Goal: Task Accomplishment & Management: Use online tool/utility

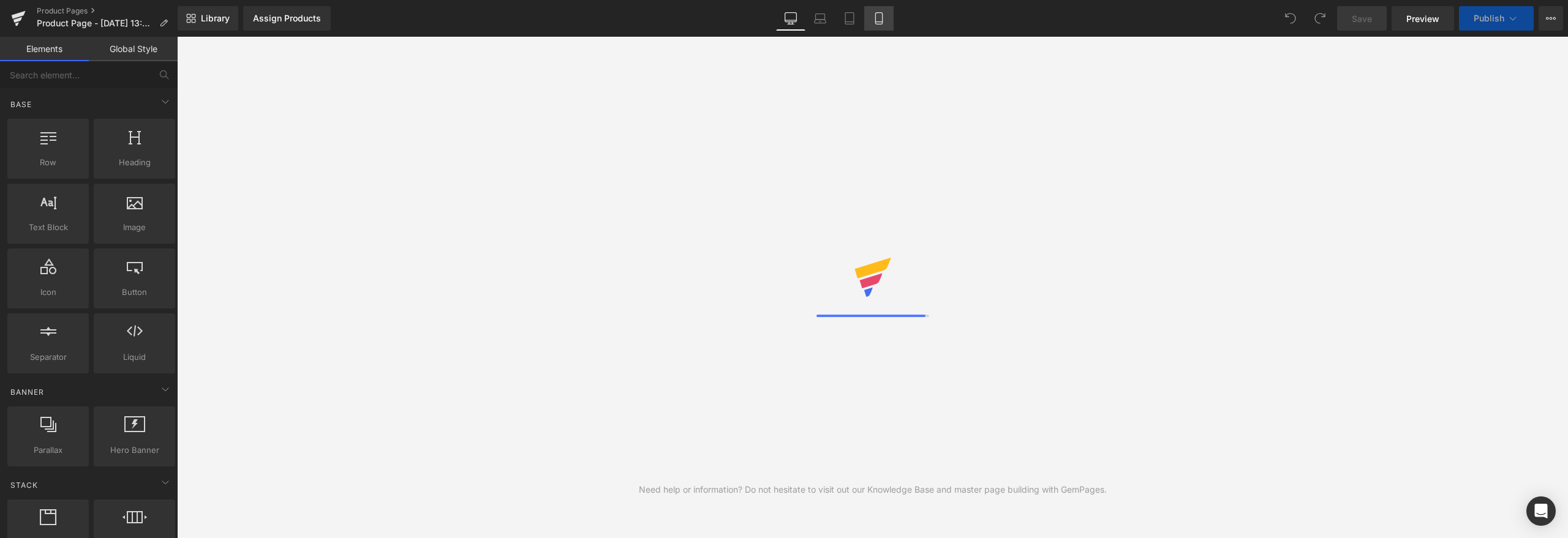
click at [883, 27] on link "Mobile" at bounding box center [879, 18] width 29 height 24
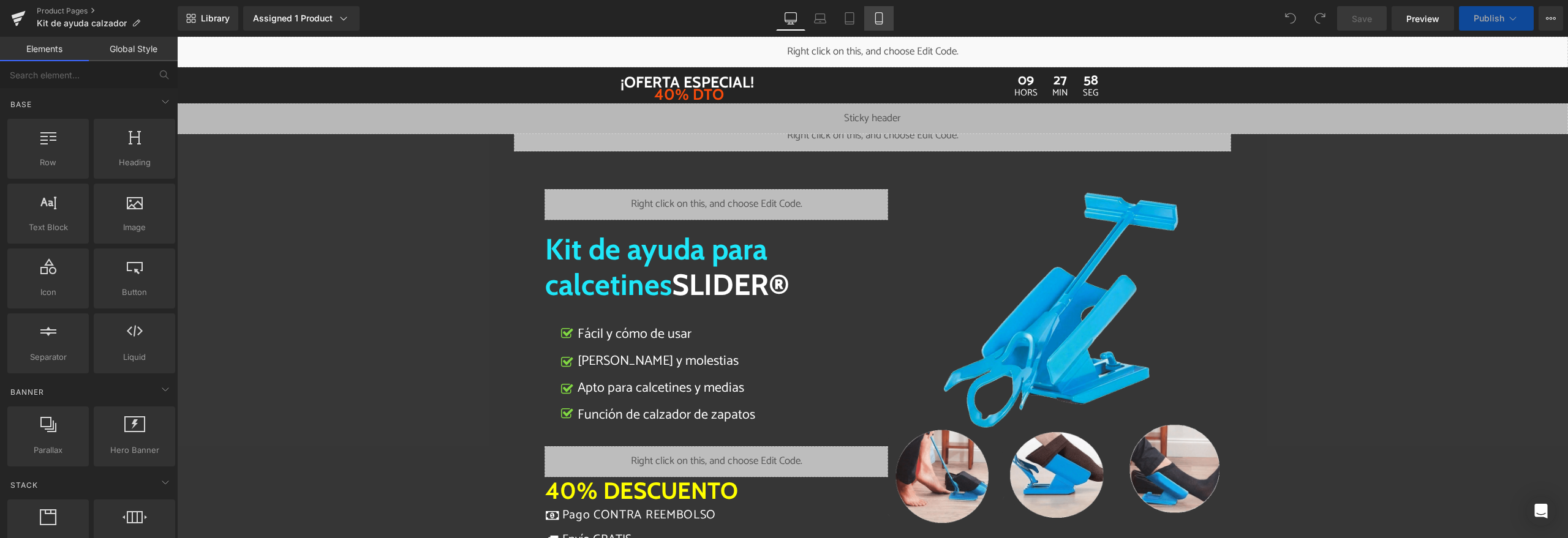
click at [879, 24] on icon at bounding box center [878, 18] width 7 height 11
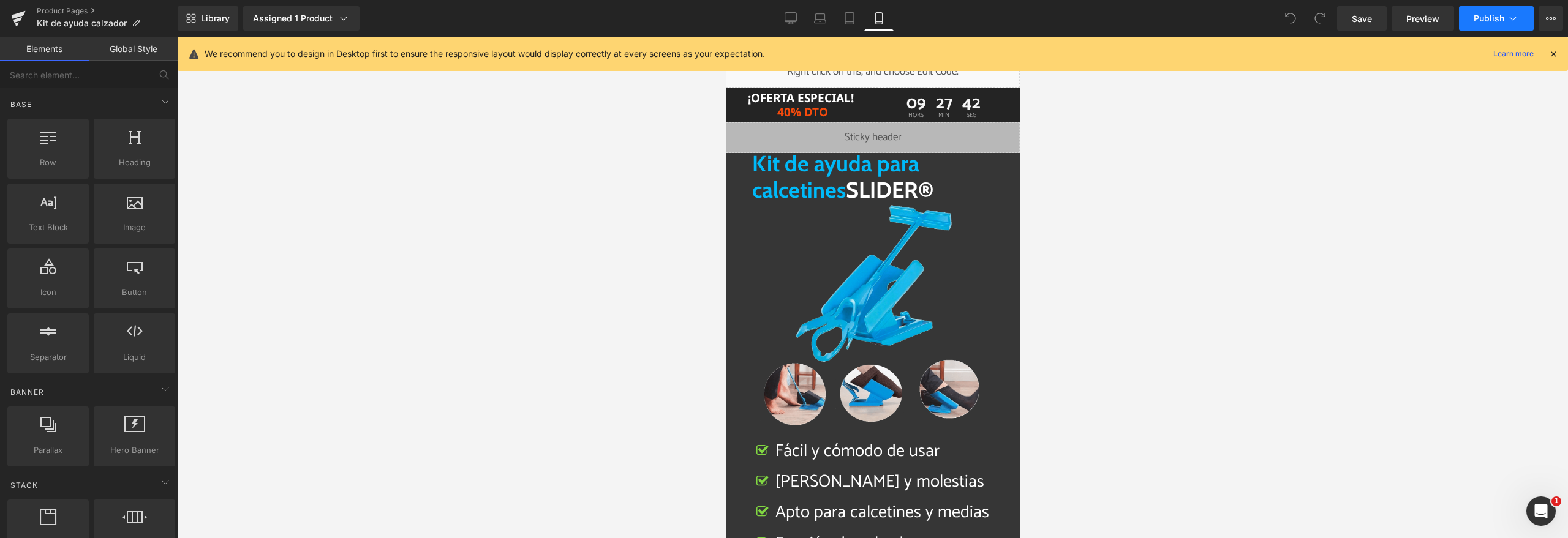
click at [1487, 22] on span "Publish" at bounding box center [1489, 18] width 31 height 10
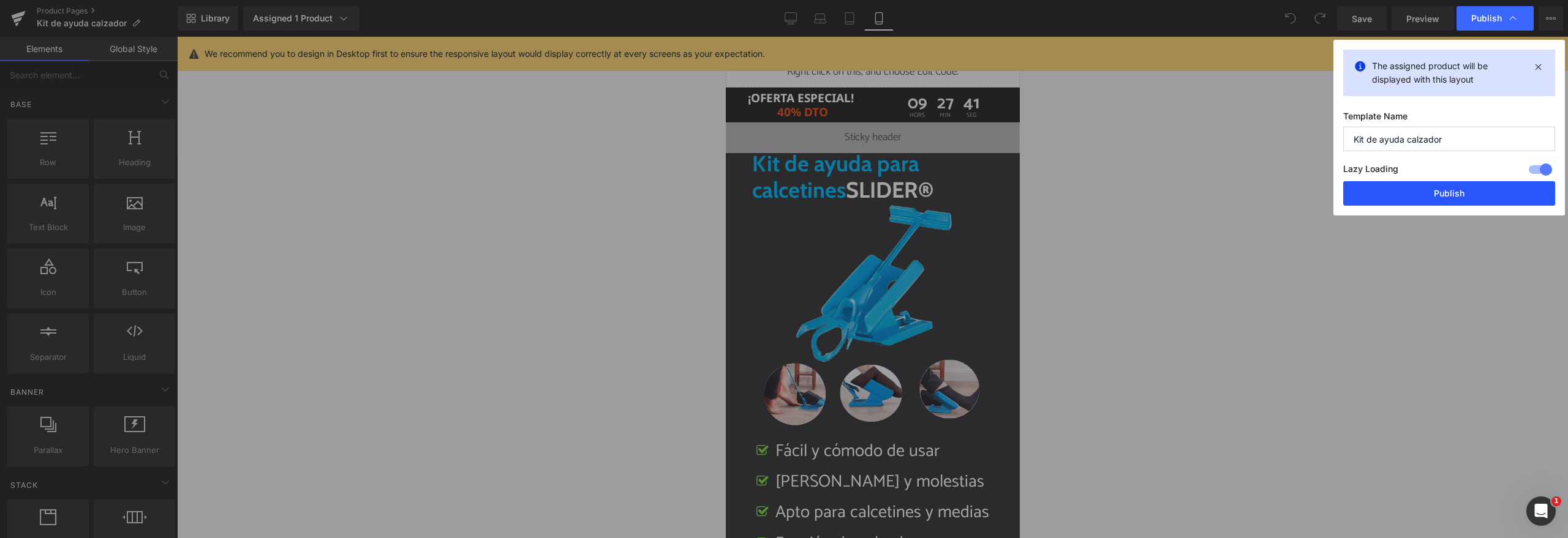
click at [1434, 190] on button "Publish" at bounding box center [1449, 193] width 212 height 24
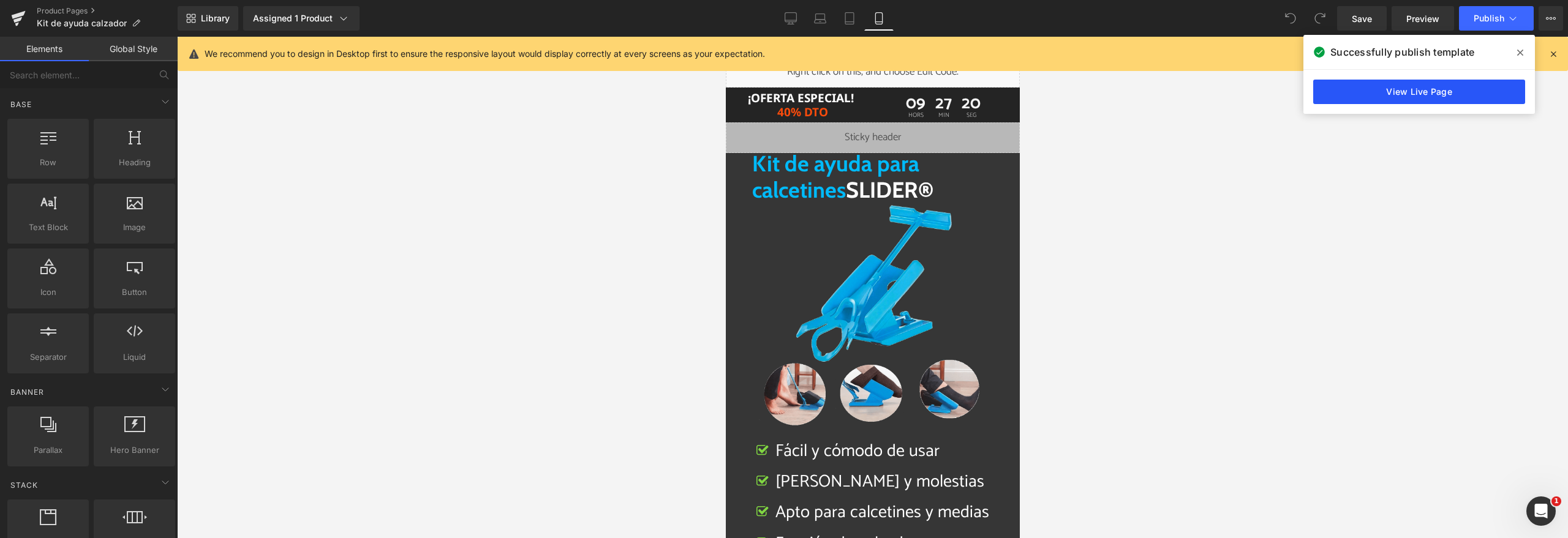
click at [1413, 102] on link "View Live Page" at bounding box center [1419, 92] width 212 height 24
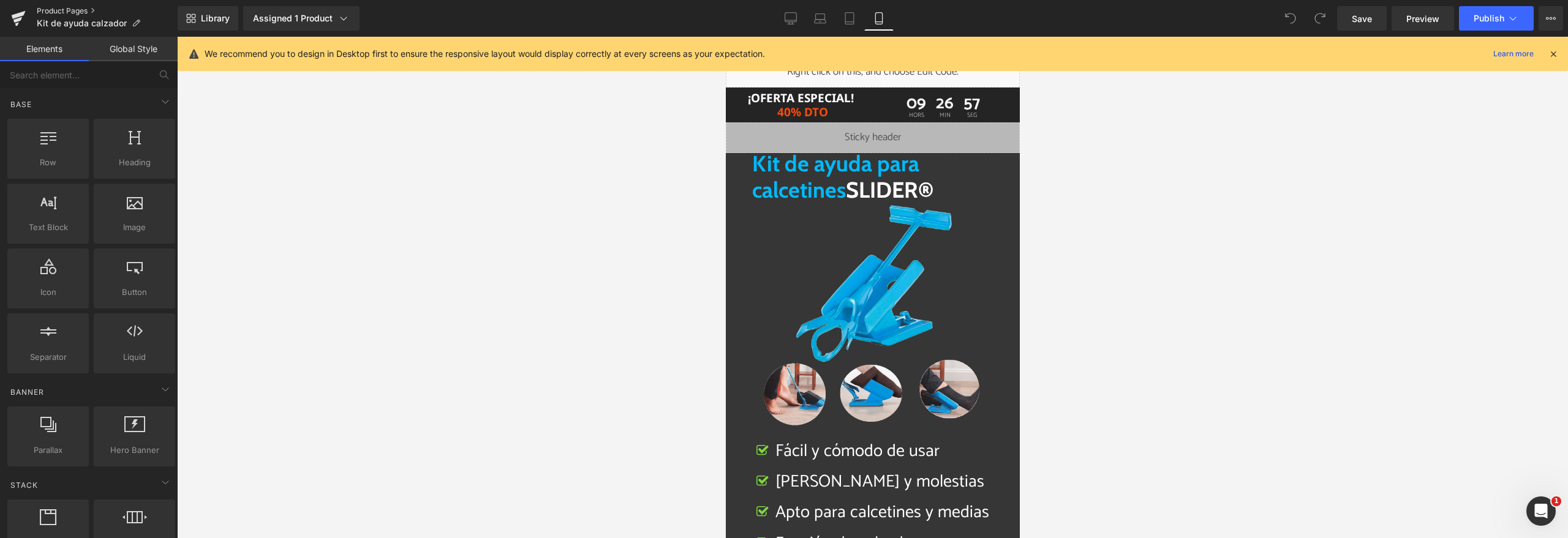
click at [52, 8] on link "Product Pages" at bounding box center [107, 11] width 141 height 10
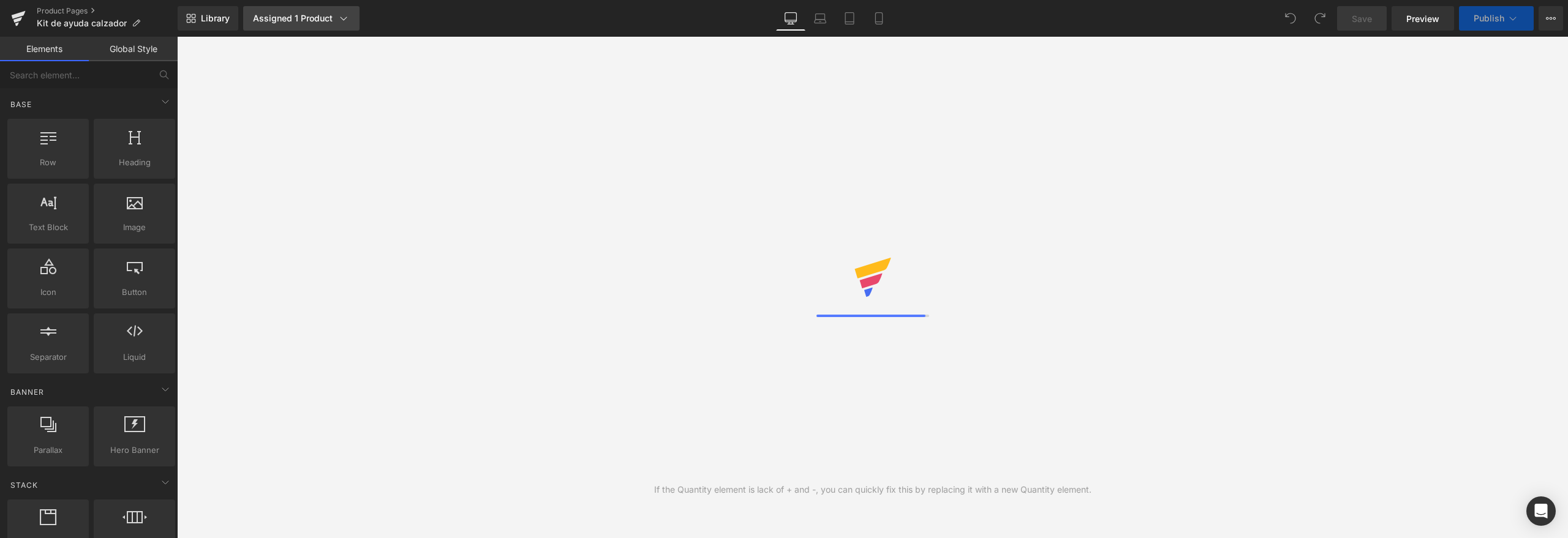
click at [293, 17] on div "Assigned 1 Product" at bounding box center [302, 18] width 97 height 12
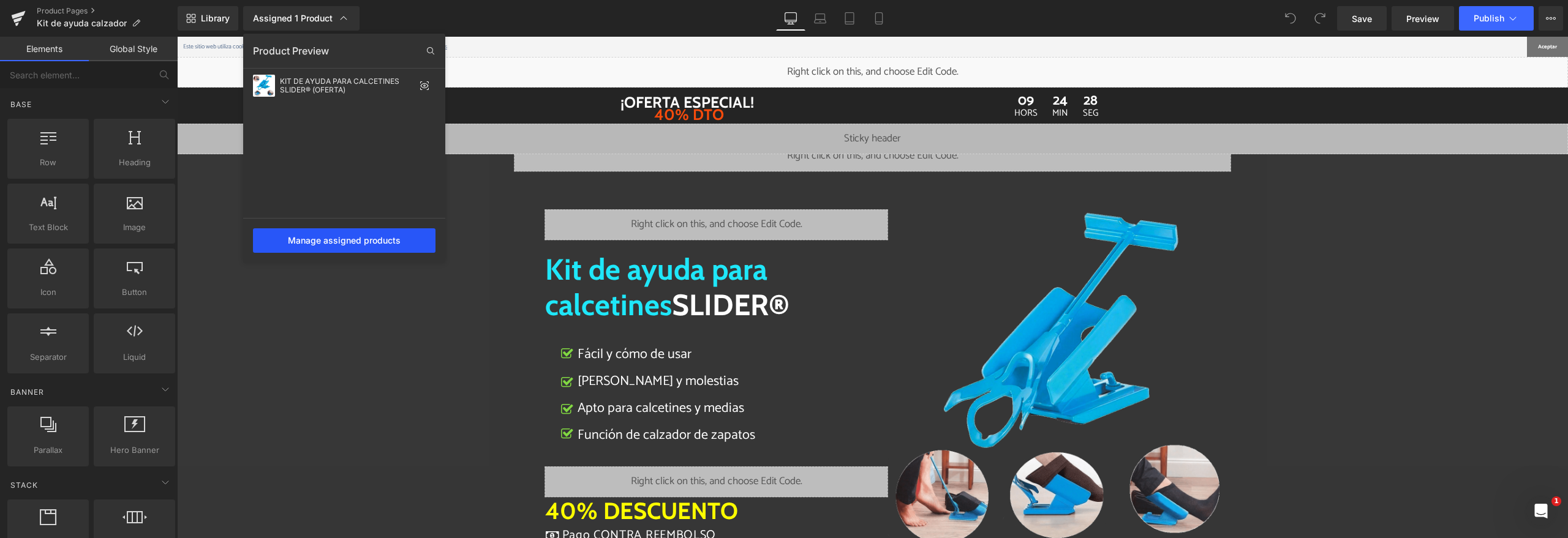
click at [362, 231] on div "Manage assigned products" at bounding box center [344, 240] width 182 height 24
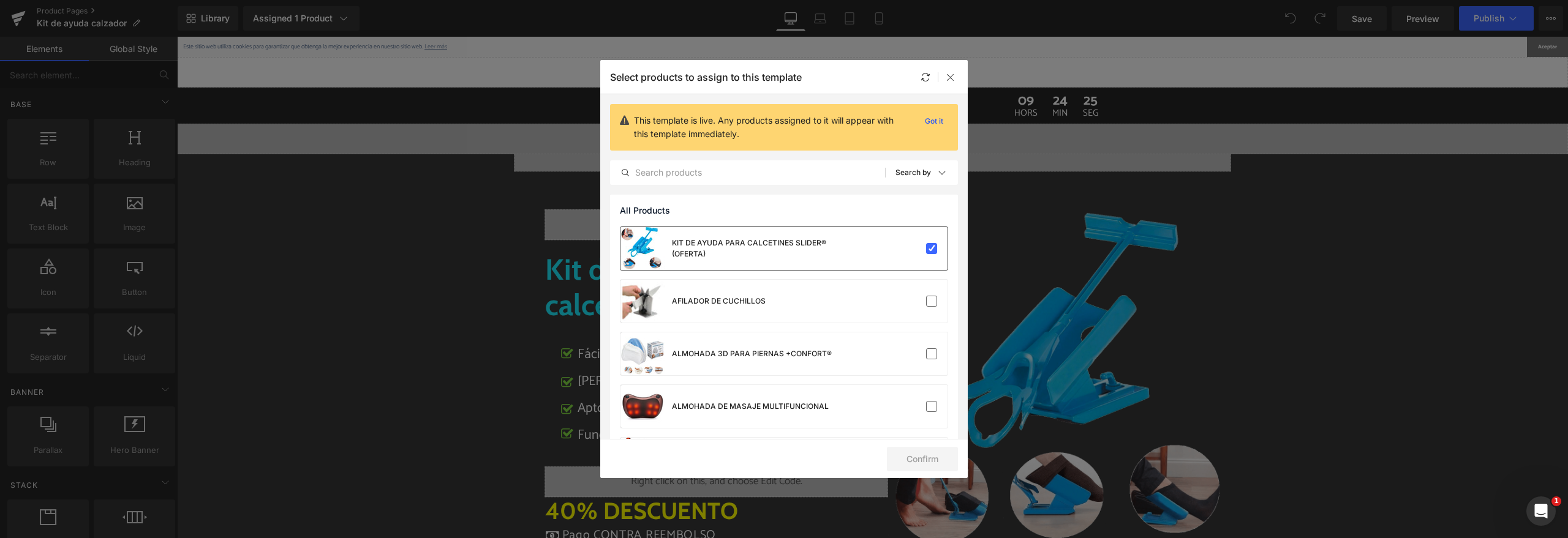
click at [885, 244] on div at bounding box center [910, 248] width 54 height 12
click at [860, 258] on div "KIT DE AYUDA PARA CALCETINES SLIDER® (OFERTA)" at bounding box center [784, 248] width 327 height 43
click at [846, 297] on div "AFILADOR DE CUCHILLOS" at bounding box center [784, 301] width 327 height 43
click at [864, 242] on div "KIT DE AYUDA PARA CALCETINES SLIDER® (OFERTA) Will be assigned to the default p…" at bounding box center [784, 248] width 327 height 43
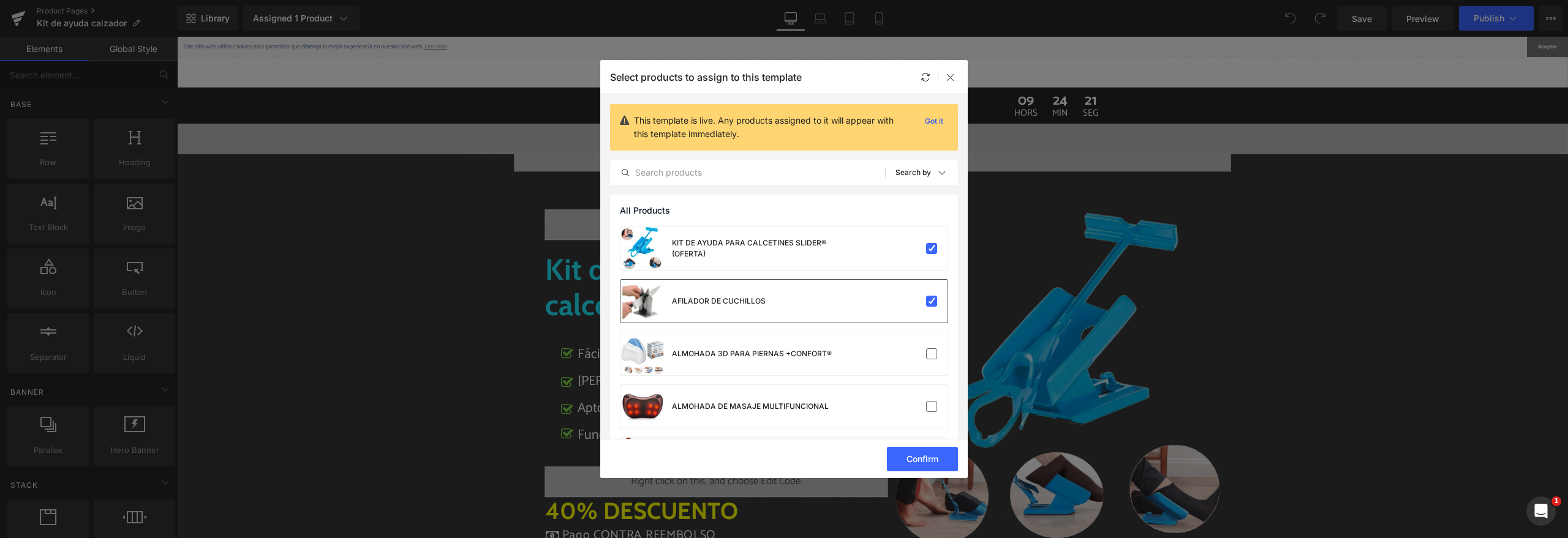
click at [864, 288] on div "AFILADOR DE CUCHILLOS" at bounding box center [784, 301] width 327 height 43
click at [911, 253] on div at bounding box center [910, 248] width 54 height 12
click at [922, 447] on button "Confirm" at bounding box center [922, 459] width 71 height 24
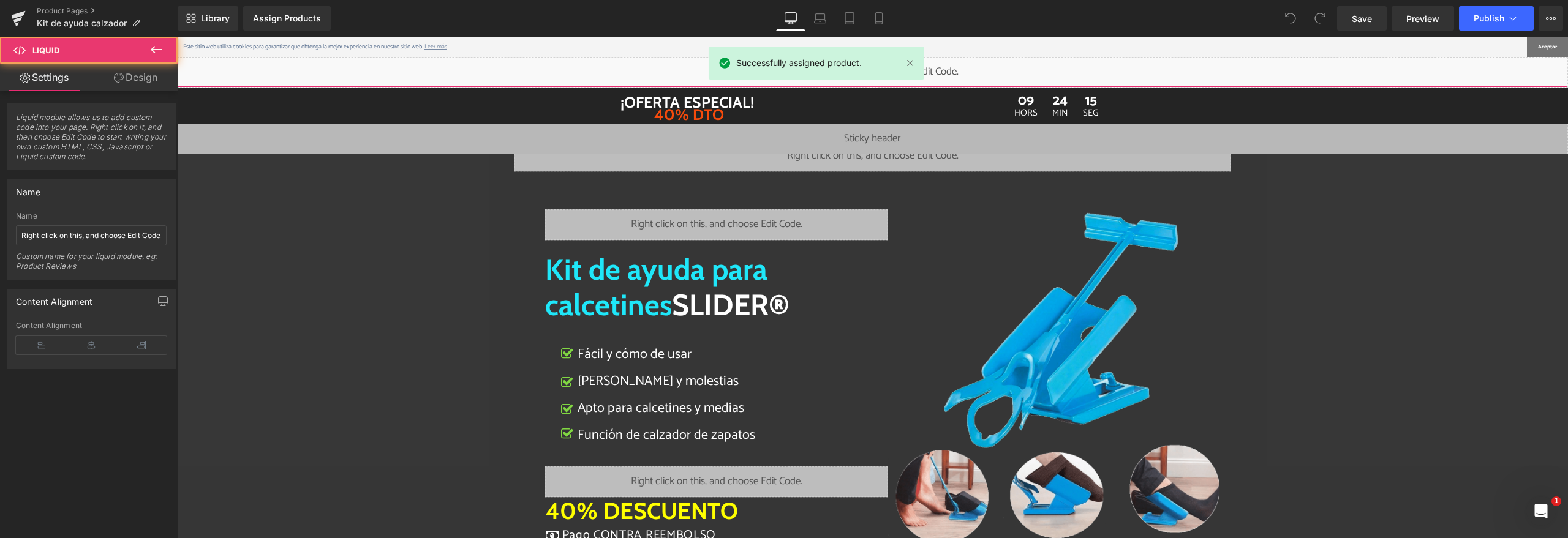
click at [951, 75] on div "Liquid" at bounding box center [872, 72] width 1391 height 31
click at [299, 18] on div "Assign Products" at bounding box center [287, 18] width 68 height 10
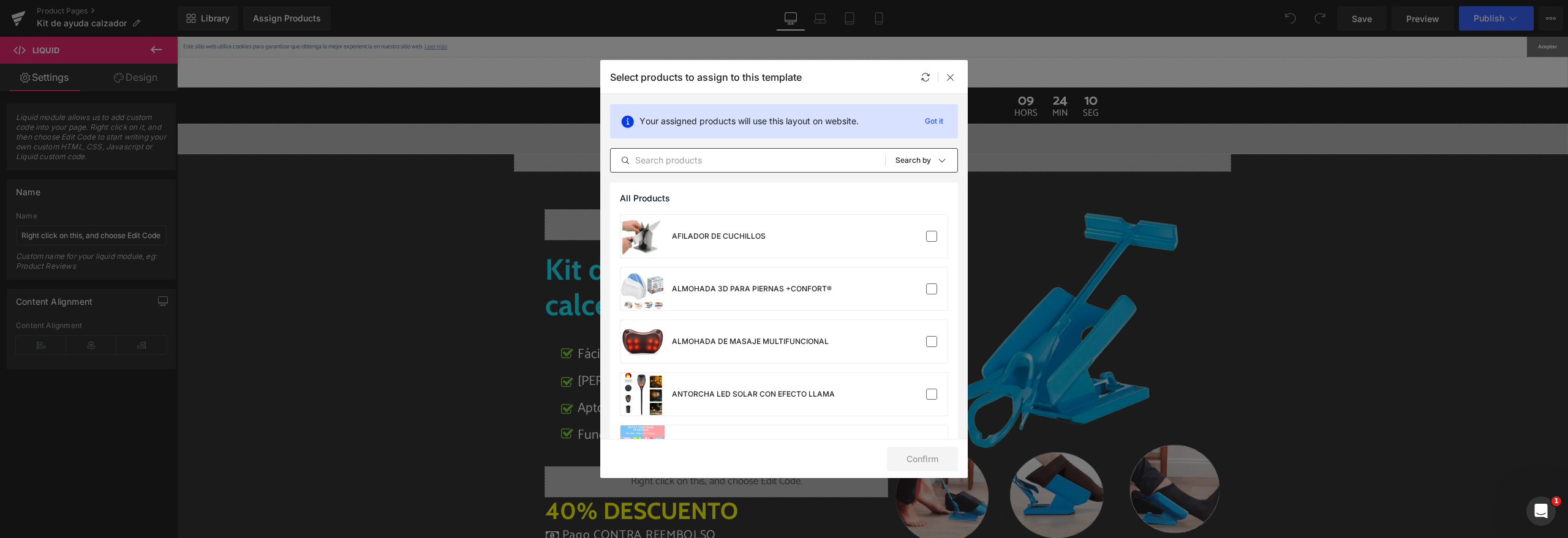
click at [684, 163] on input "text" at bounding box center [748, 160] width 274 height 15
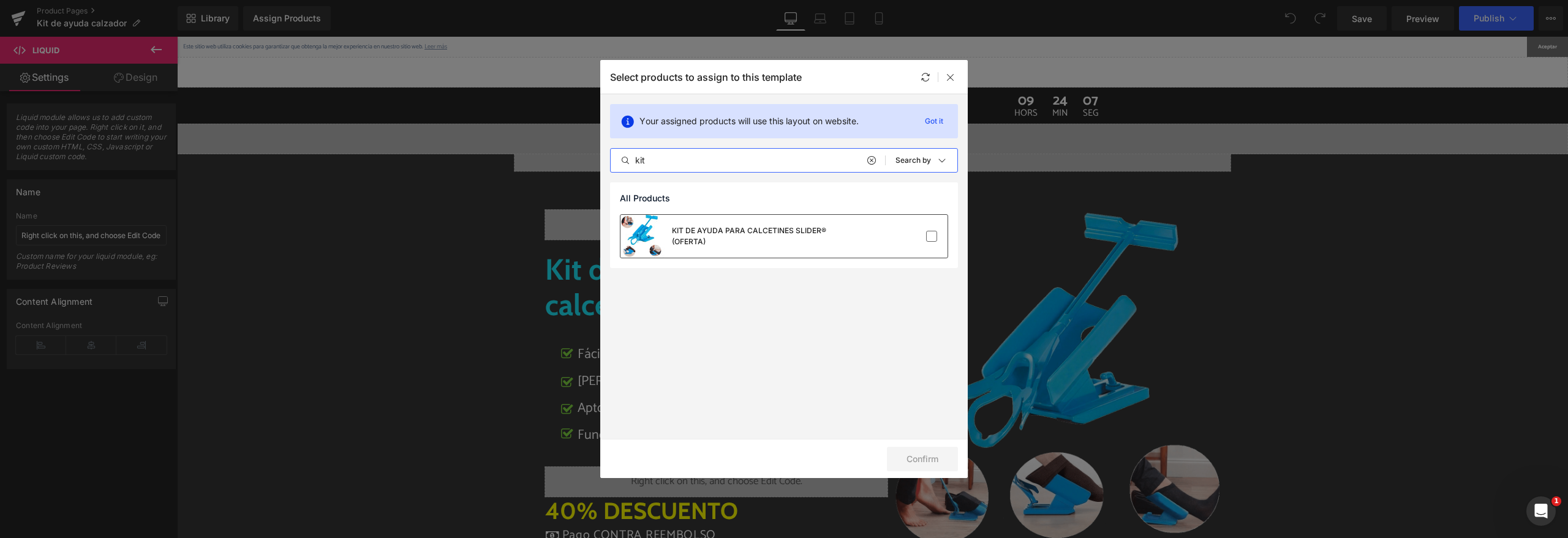
type input "kit"
click at [741, 254] on div "KIT DE AYUDA PARA CALCETINES SLIDER® (OFERTA)" at bounding box center [738, 236] width 235 height 43
click at [907, 460] on button "Confirm" at bounding box center [922, 459] width 71 height 24
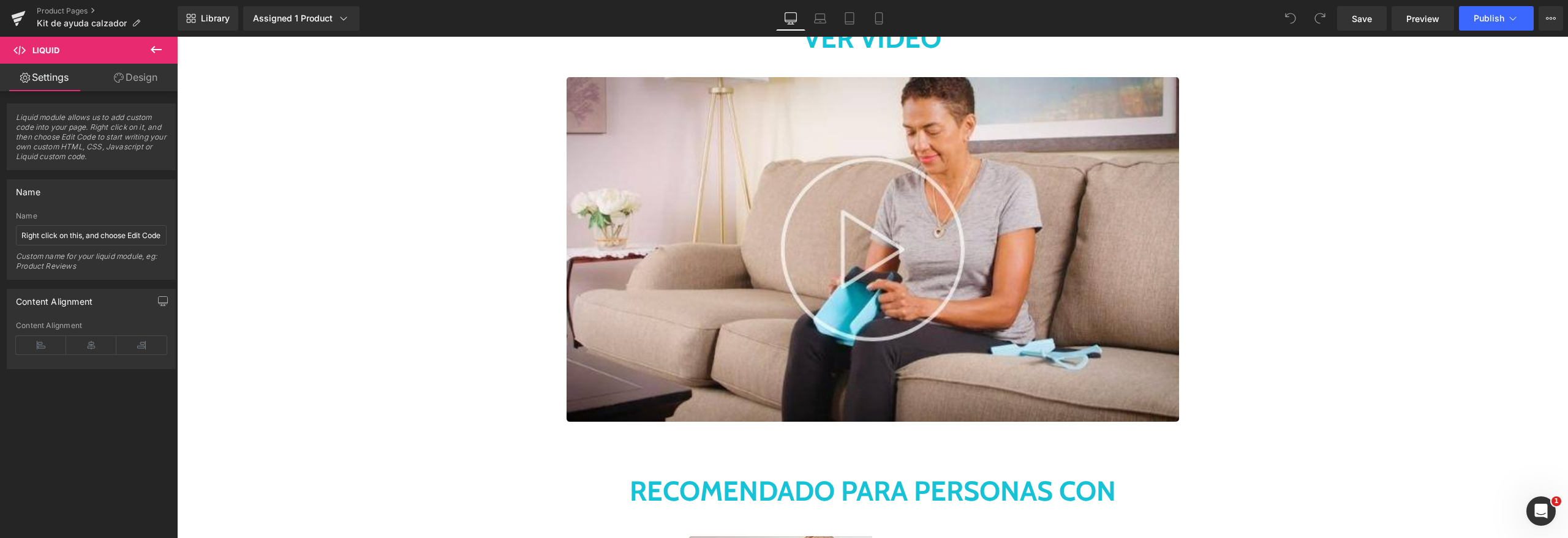
scroll to position [4632, 0]
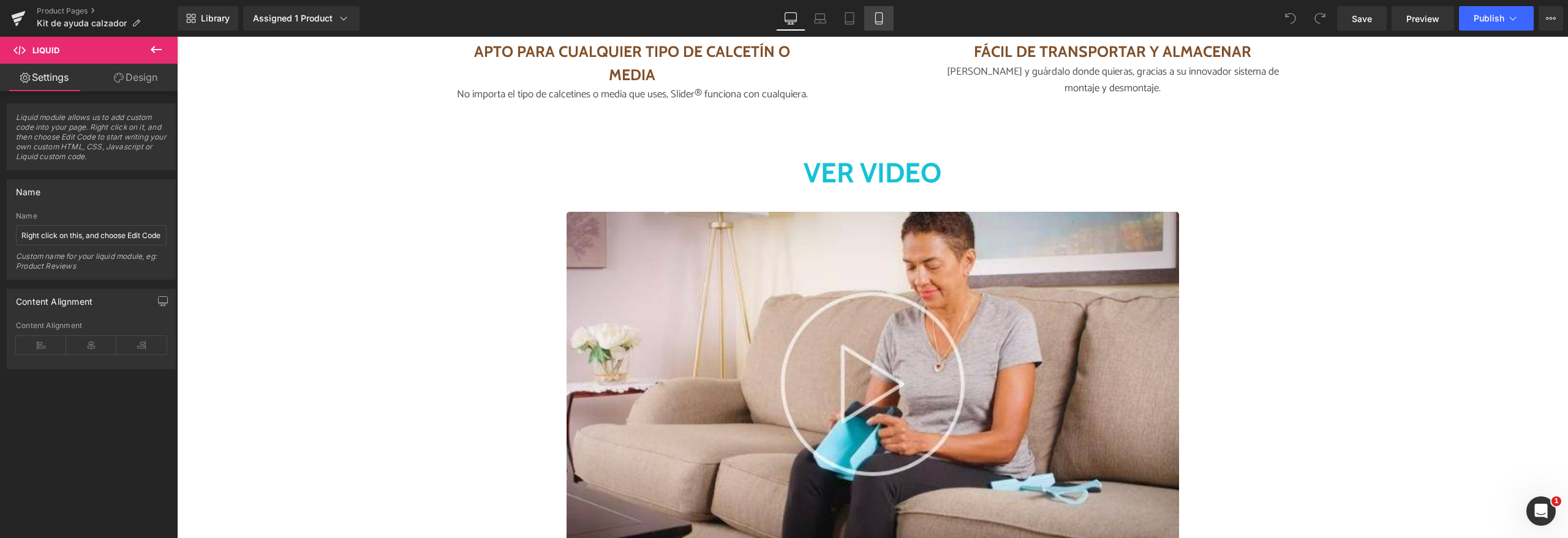
click at [890, 20] on link "Mobile" at bounding box center [879, 18] width 29 height 24
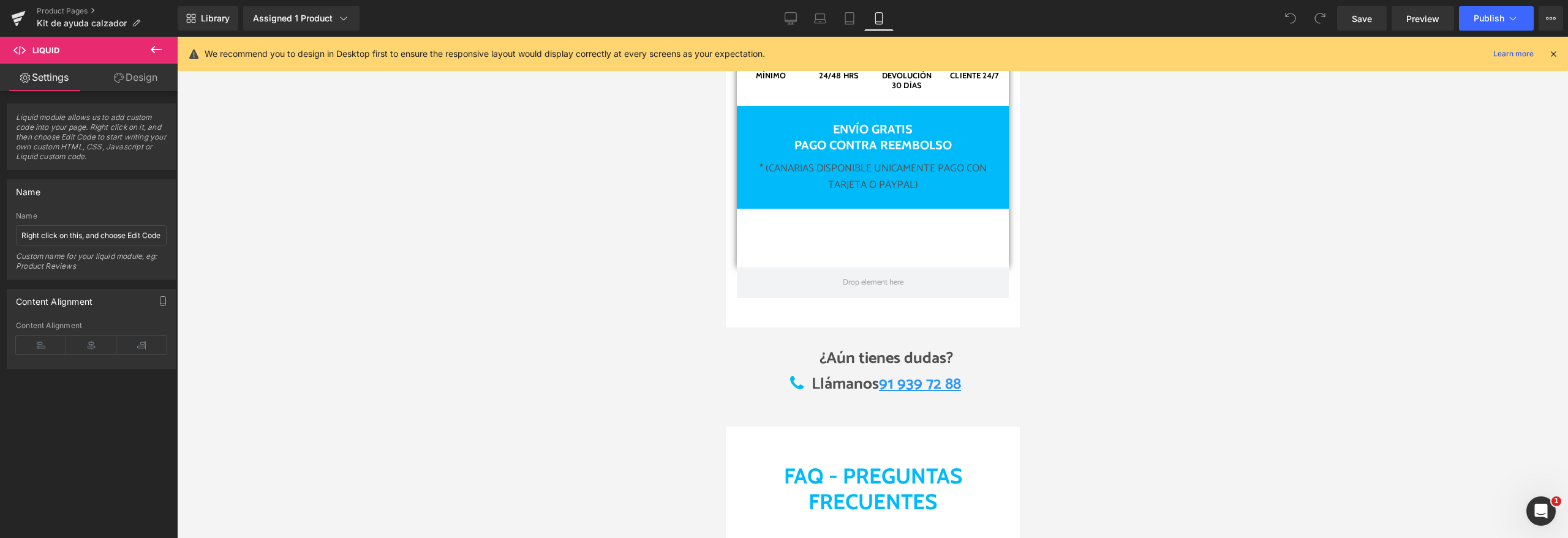
scroll to position [7623, 0]
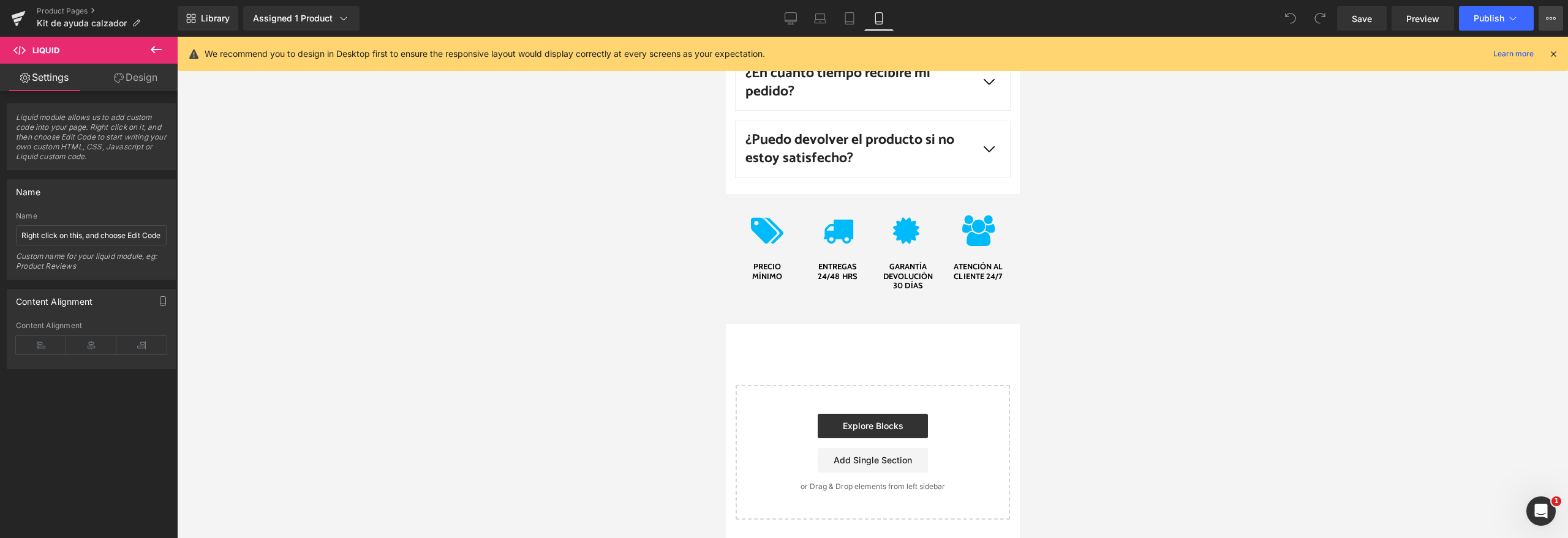
click at [1552, 16] on icon at bounding box center [1550, 18] width 10 height 10
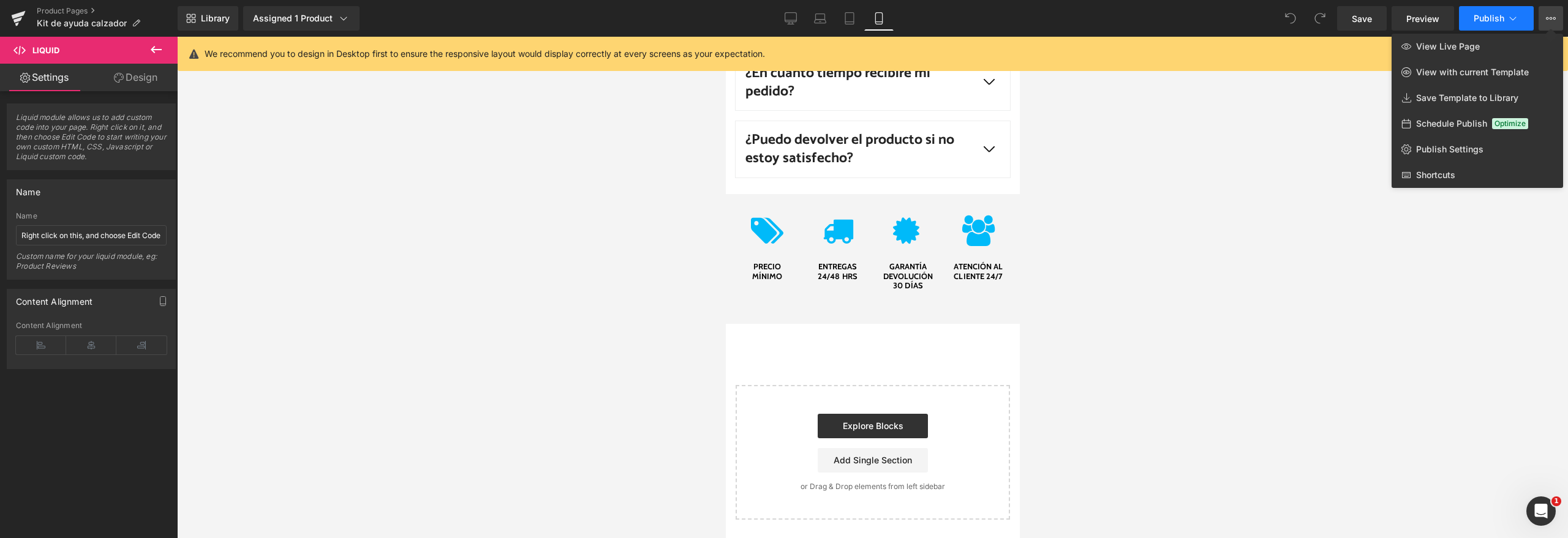
click at [1491, 22] on span "Publish" at bounding box center [1489, 18] width 31 height 10
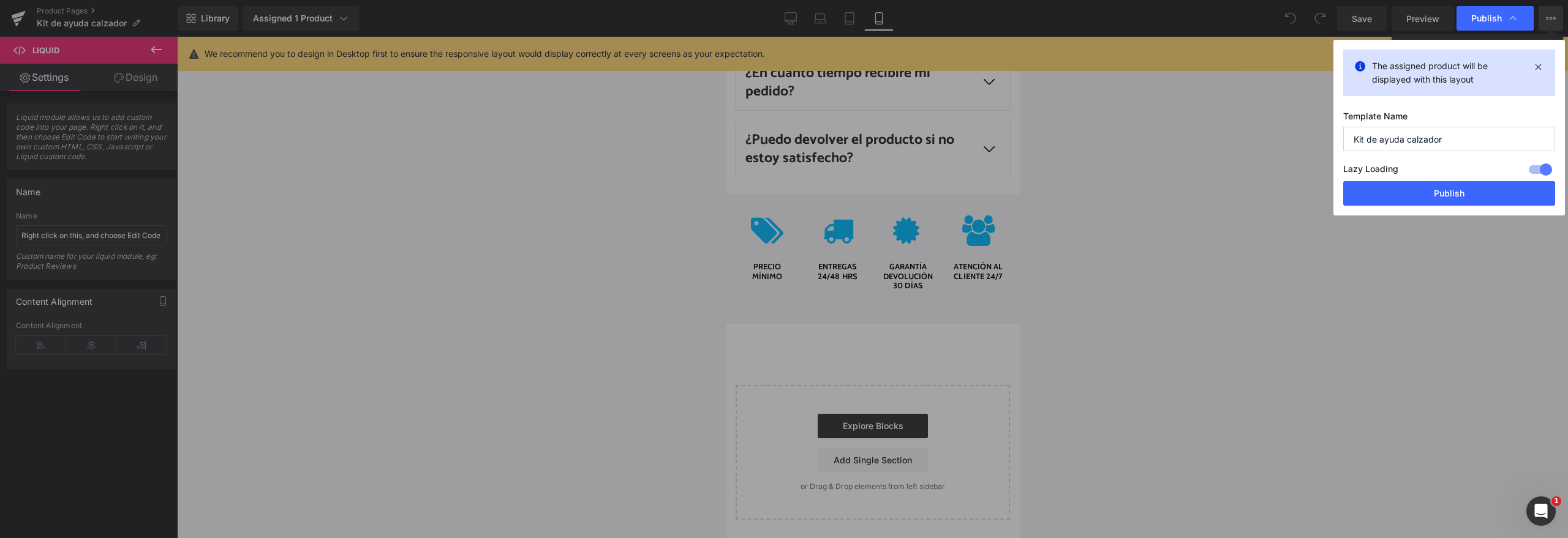
click at [1448, 179] on div "Lazy Loading Build Upgrade plan to unlock" at bounding box center [1449, 171] width 212 height 20
click at [1449, 191] on button "Publish" at bounding box center [1449, 193] width 212 height 24
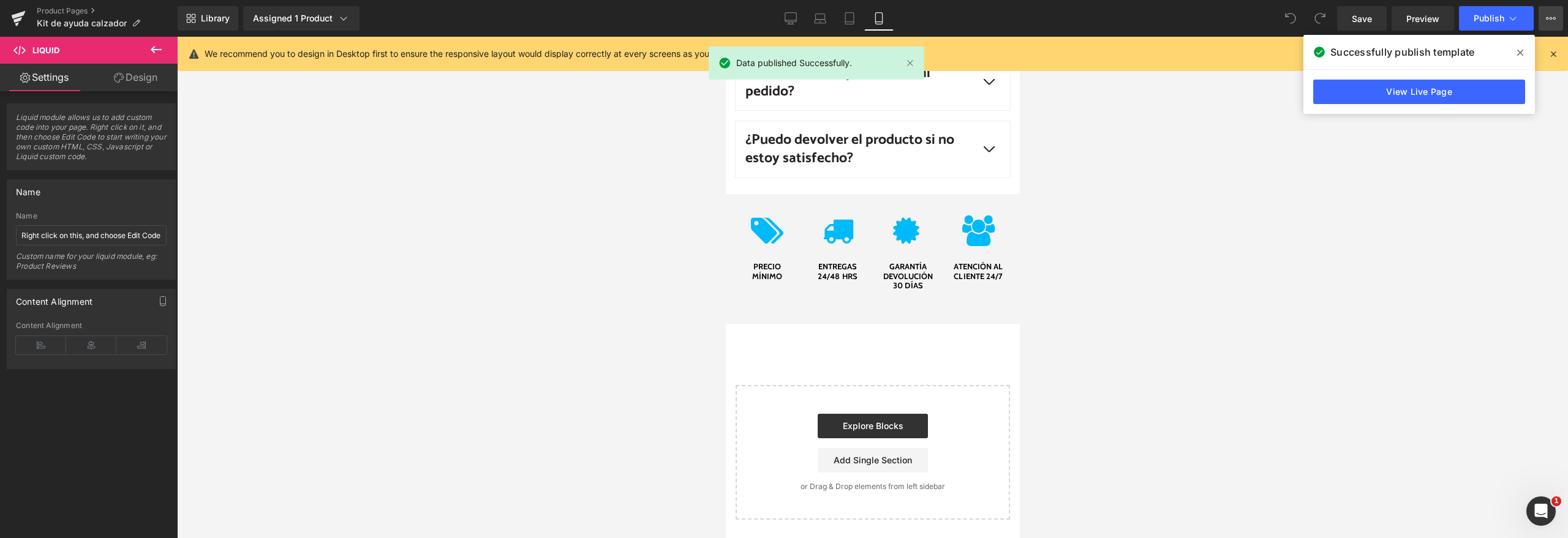
click at [1557, 23] on button "View Live Page View with current Template Save Template to Library Schedule Pub…" at bounding box center [1551, 18] width 24 height 24
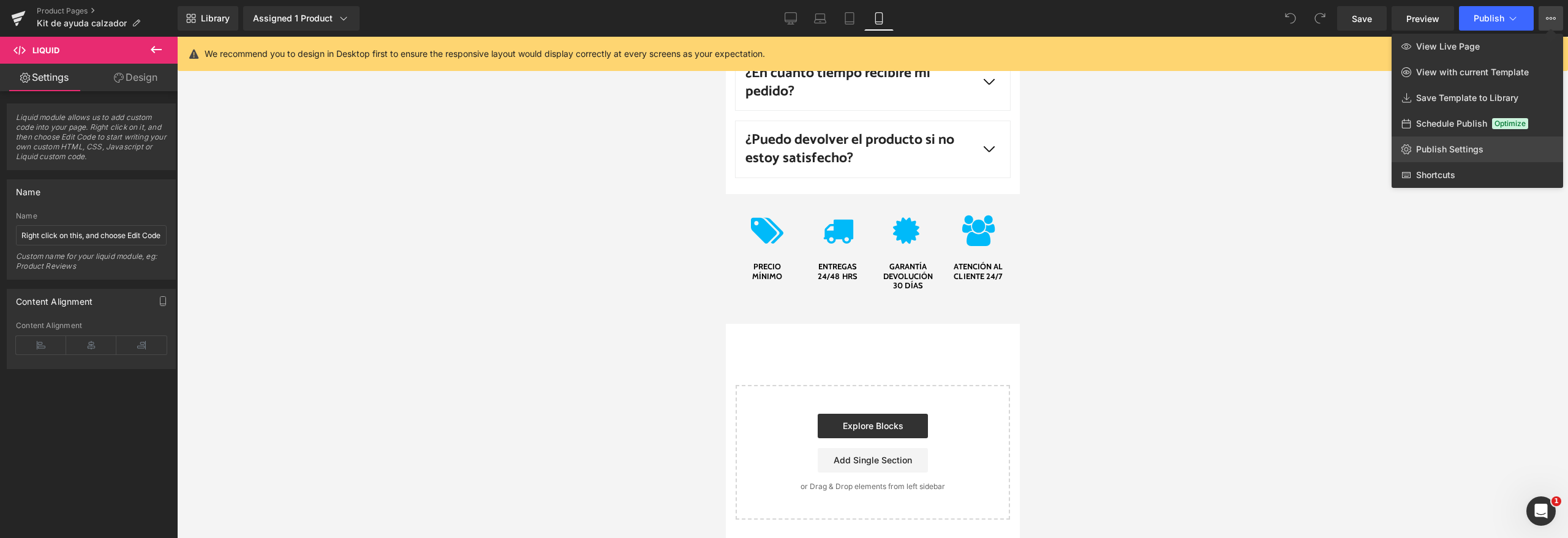
click at [1485, 145] on link "Publish Settings" at bounding box center [1477, 149] width 172 height 25
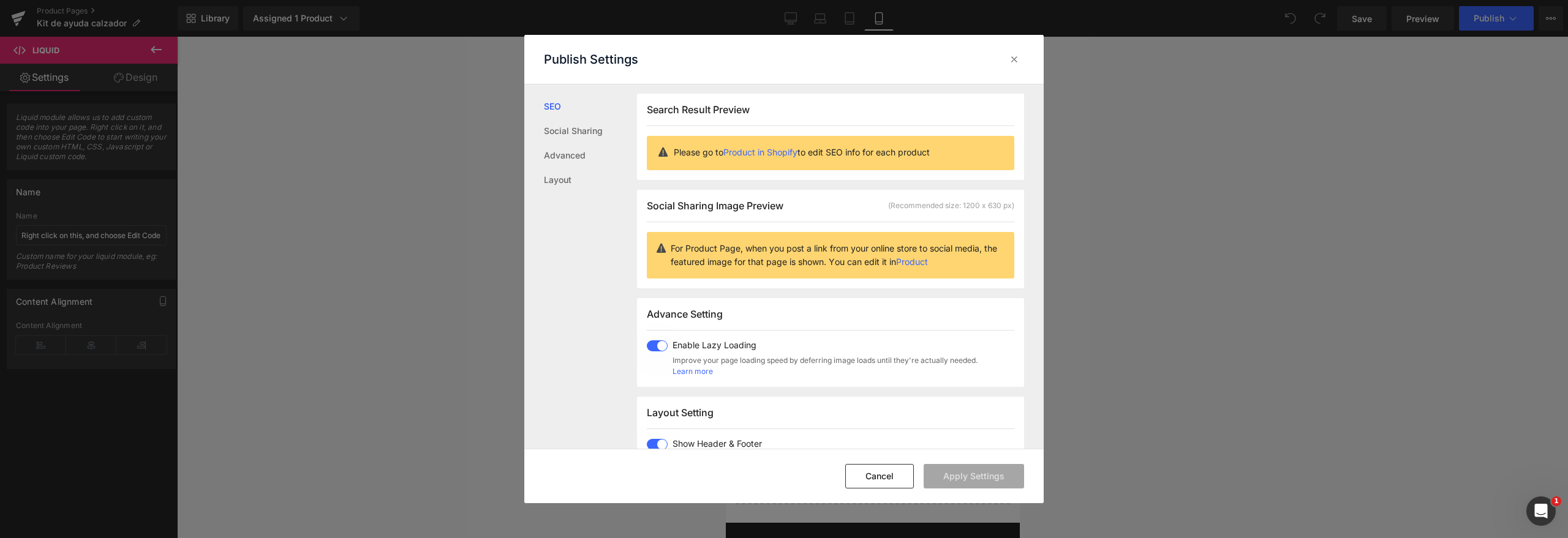
scroll to position [0, 0]
click at [1018, 46] on div "Publish Settings" at bounding box center [784, 59] width 519 height 49
click at [1015, 56] on icon at bounding box center [1014, 59] width 12 height 12
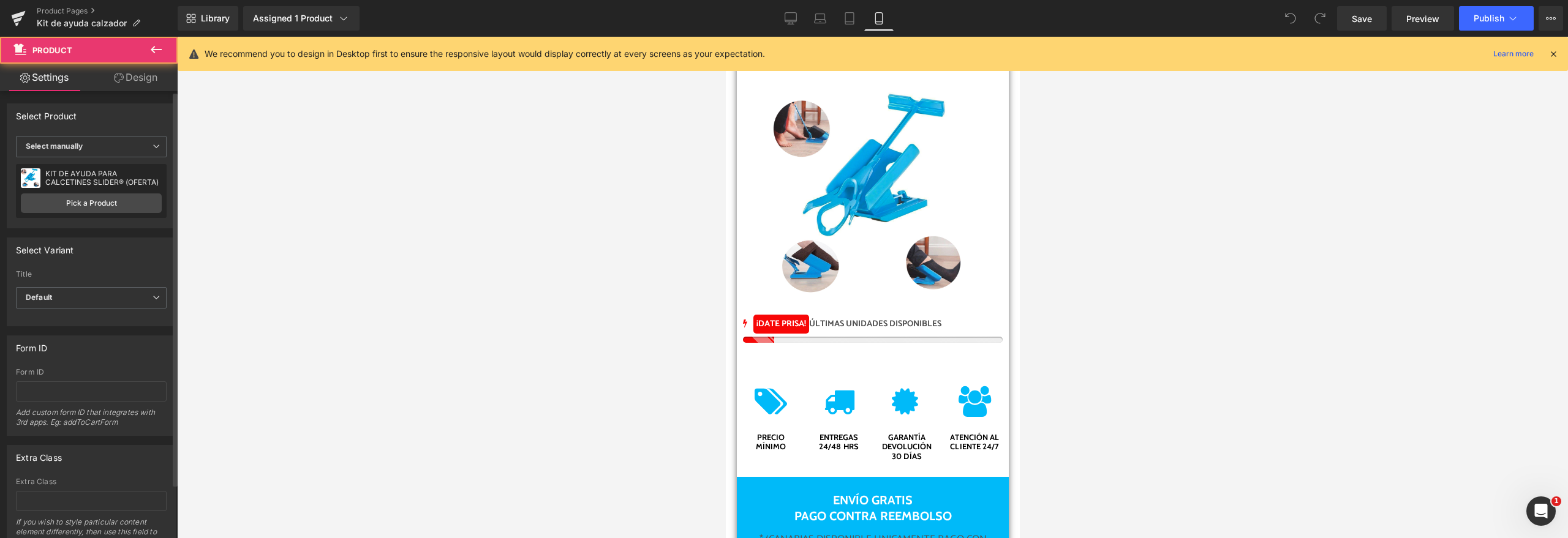
scroll to position [6536, 0]
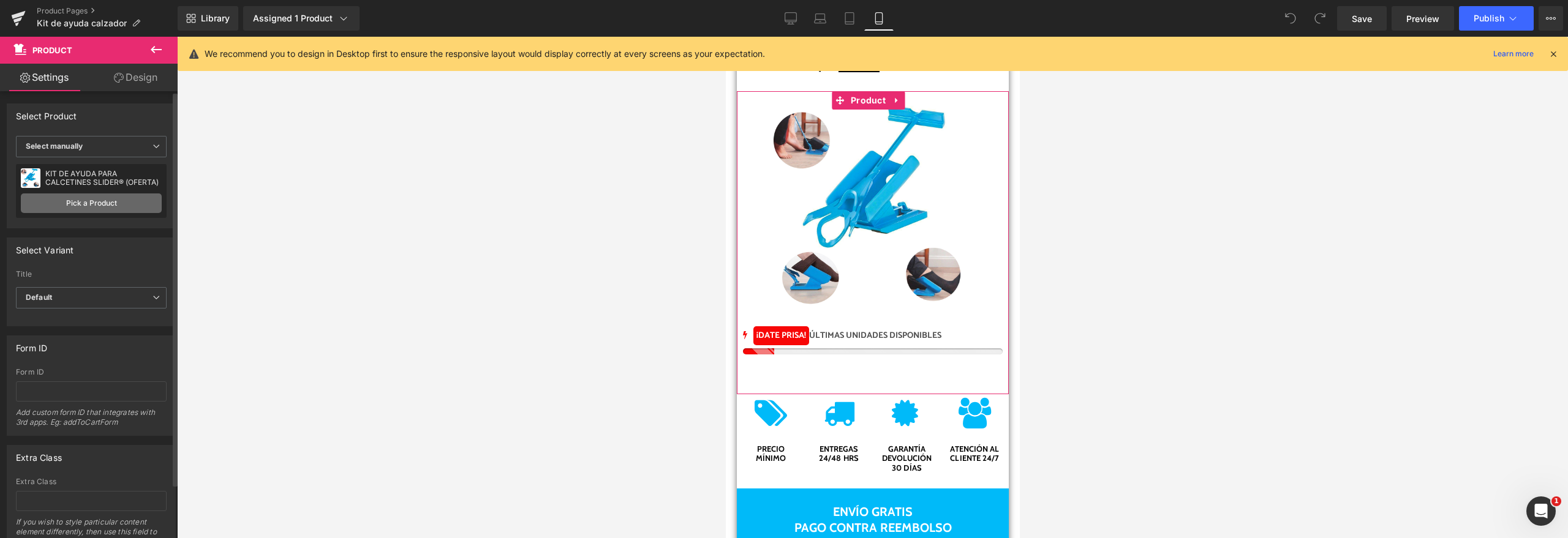
click at [118, 201] on link "Pick a Product" at bounding box center [91, 203] width 141 height 20
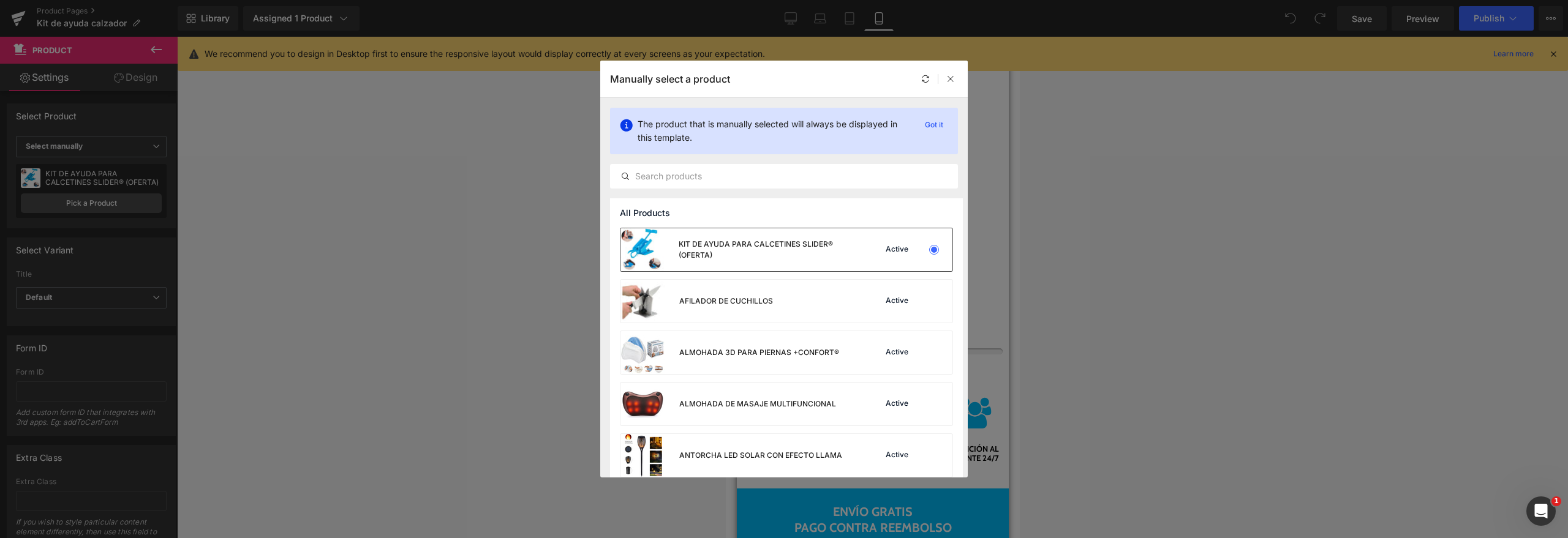
click at [735, 242] on div "KIT DE AYUDA PARA CALCETINES SLIDER® (OFERTA)" at bounding box center [769, 250] width 181 height 22
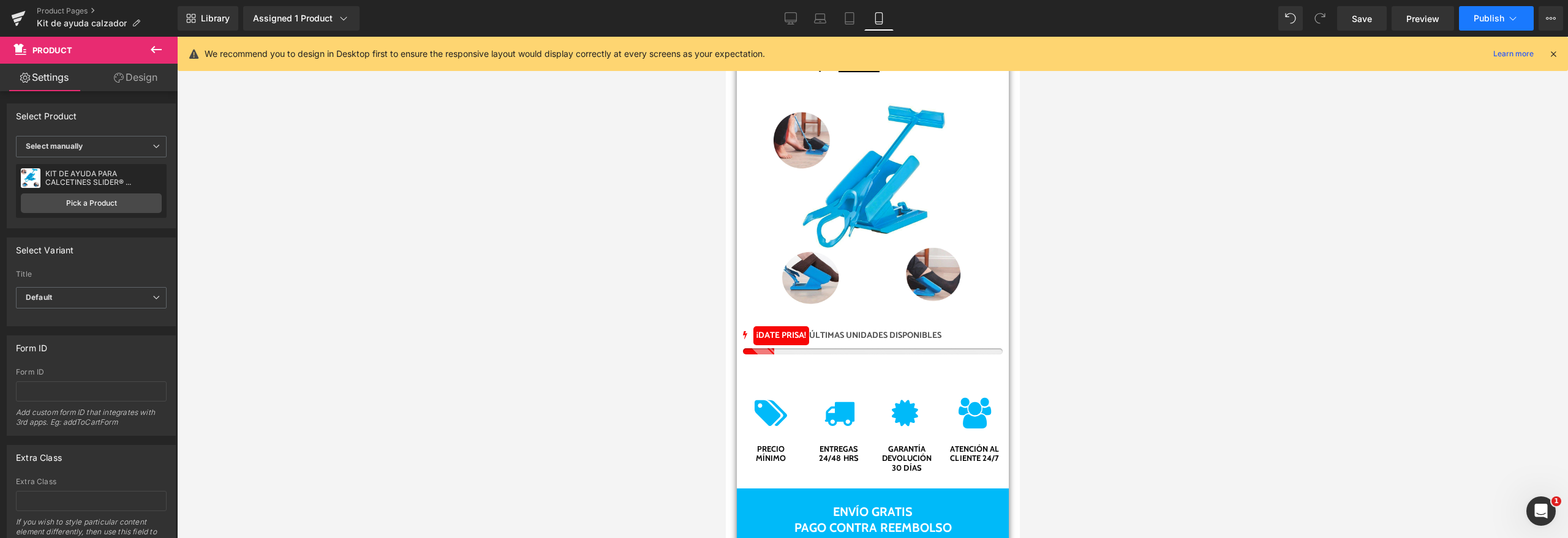
click at [1482, 24] on button "Publish" at bounding box center [1496, 18] width 75 height 24
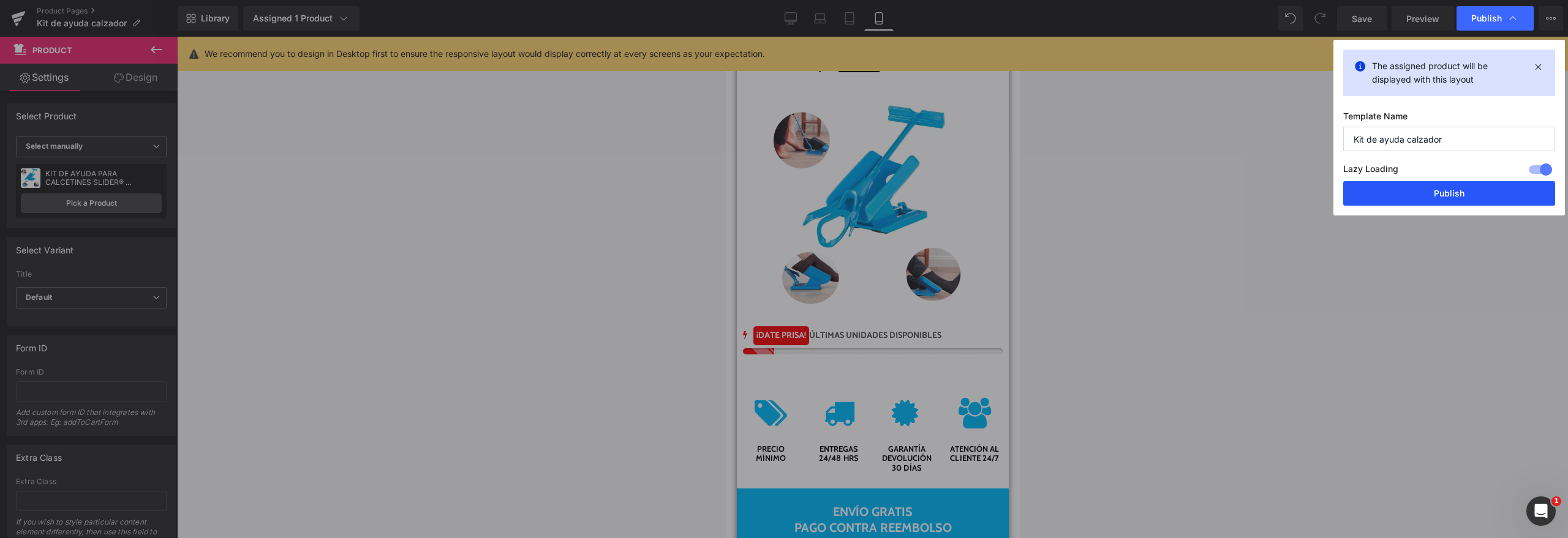
click at [1407, 201] on button "Publish" at bounding box center [1449, 193] width 212 height 24
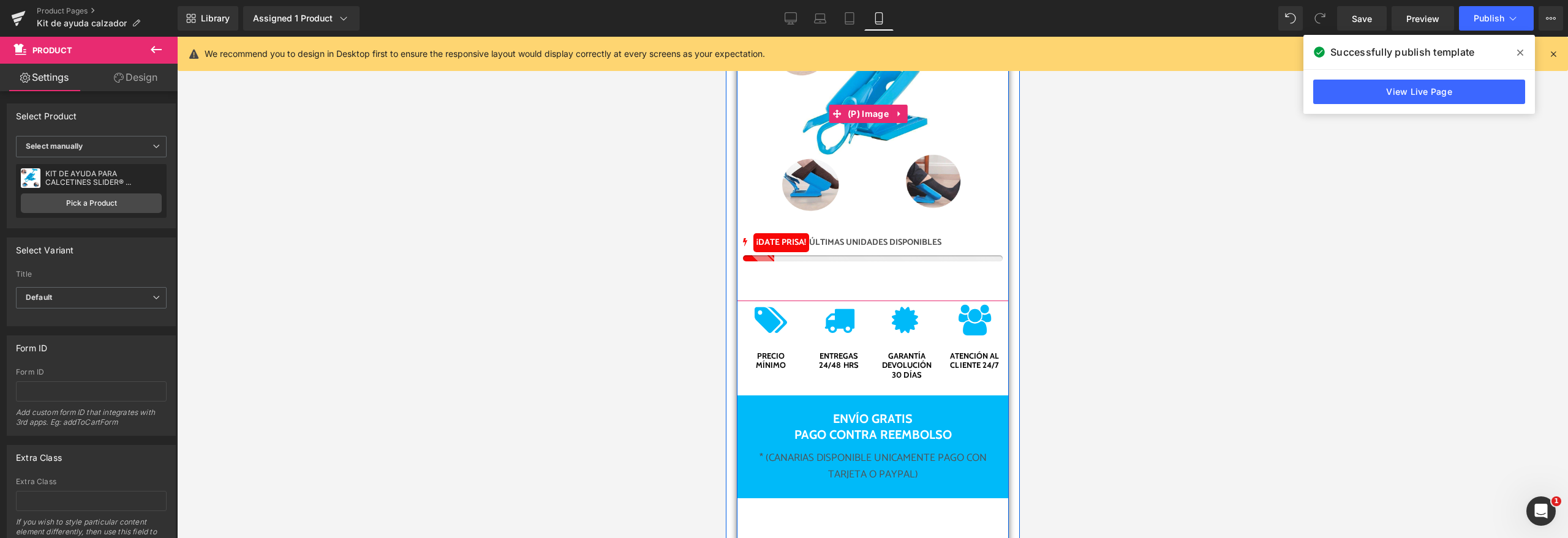
scroll to position [6365, 0]
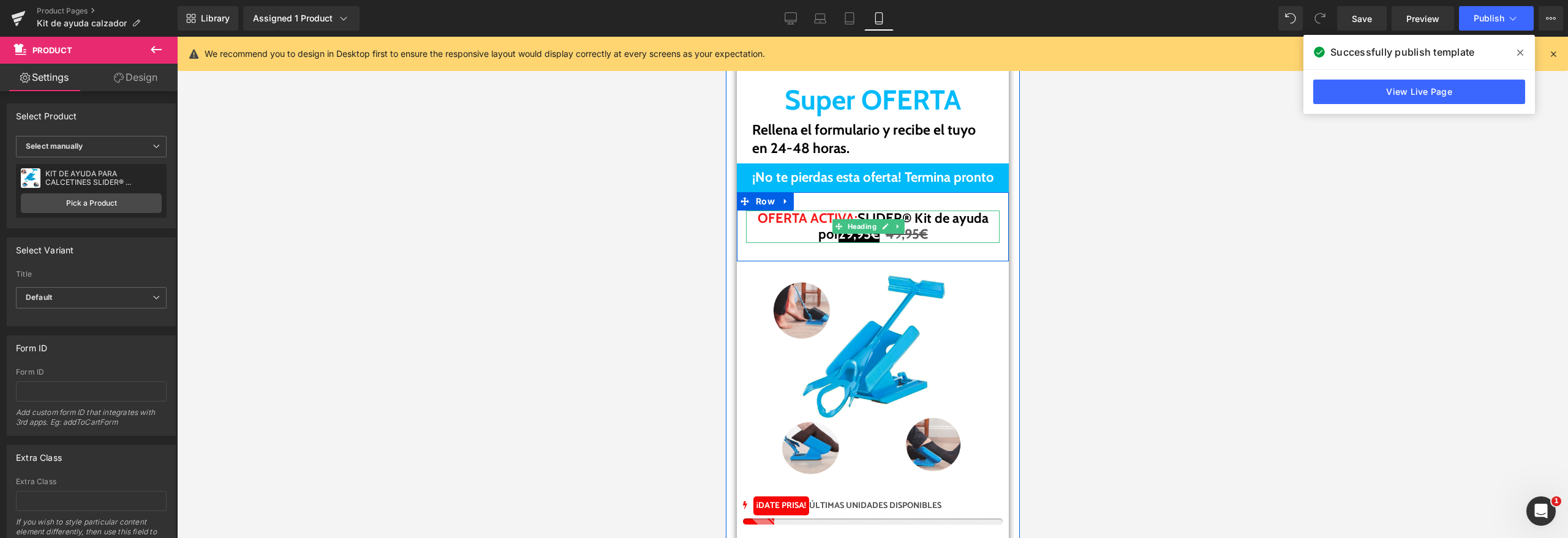
click at [863, 232] on span "29,95€" at bounding box center [858, 234] width 41 height 17
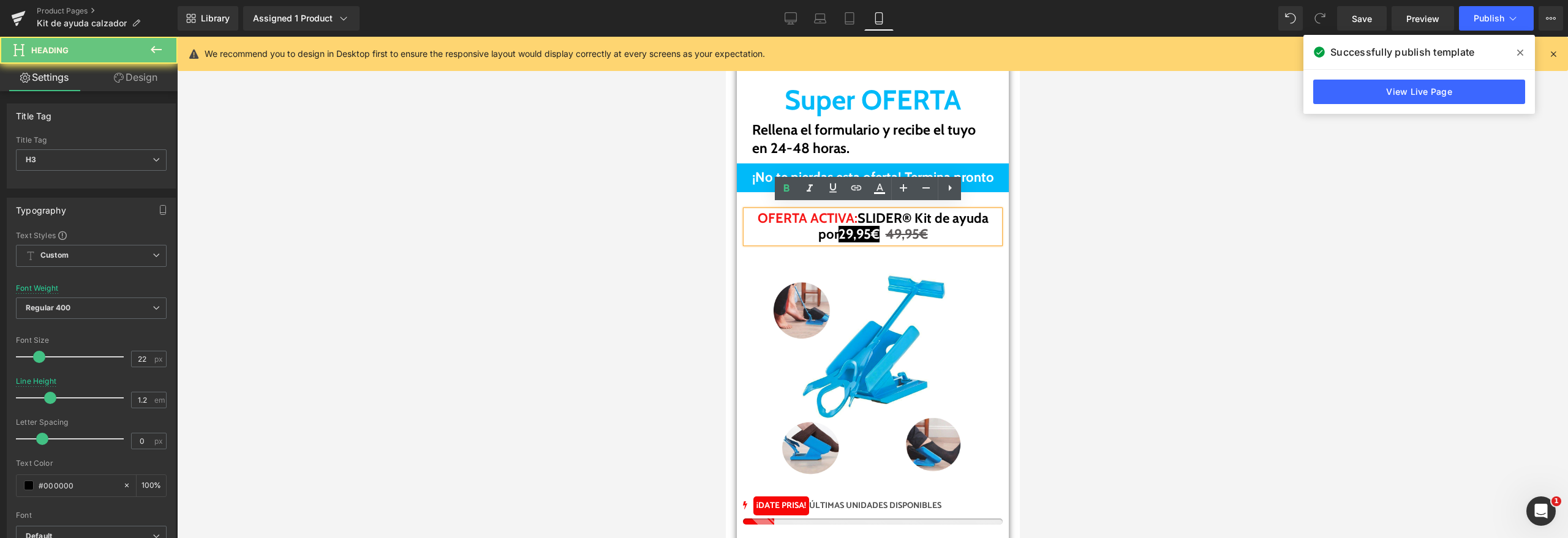
click at [867, 235] on span "29,95€" at bounding box center [858, 234] width 41 height 17
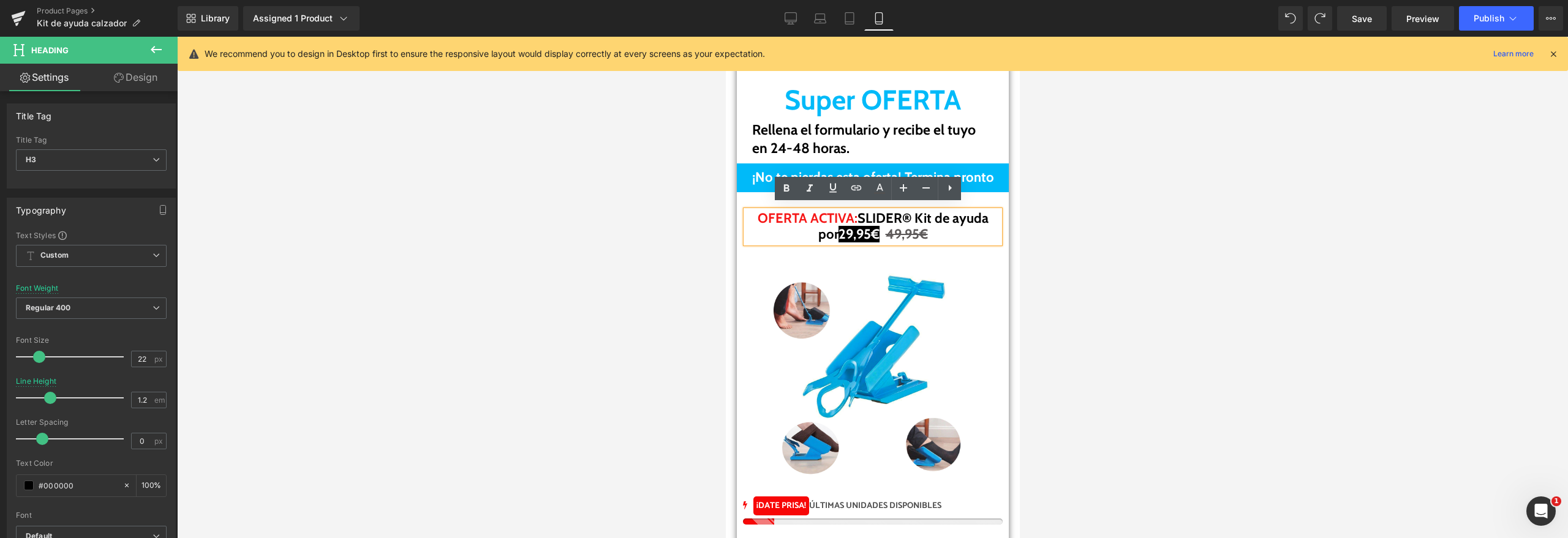
click at [871, 231] on span "29,95€" at bounding box center [858, 234] width 41 height 17
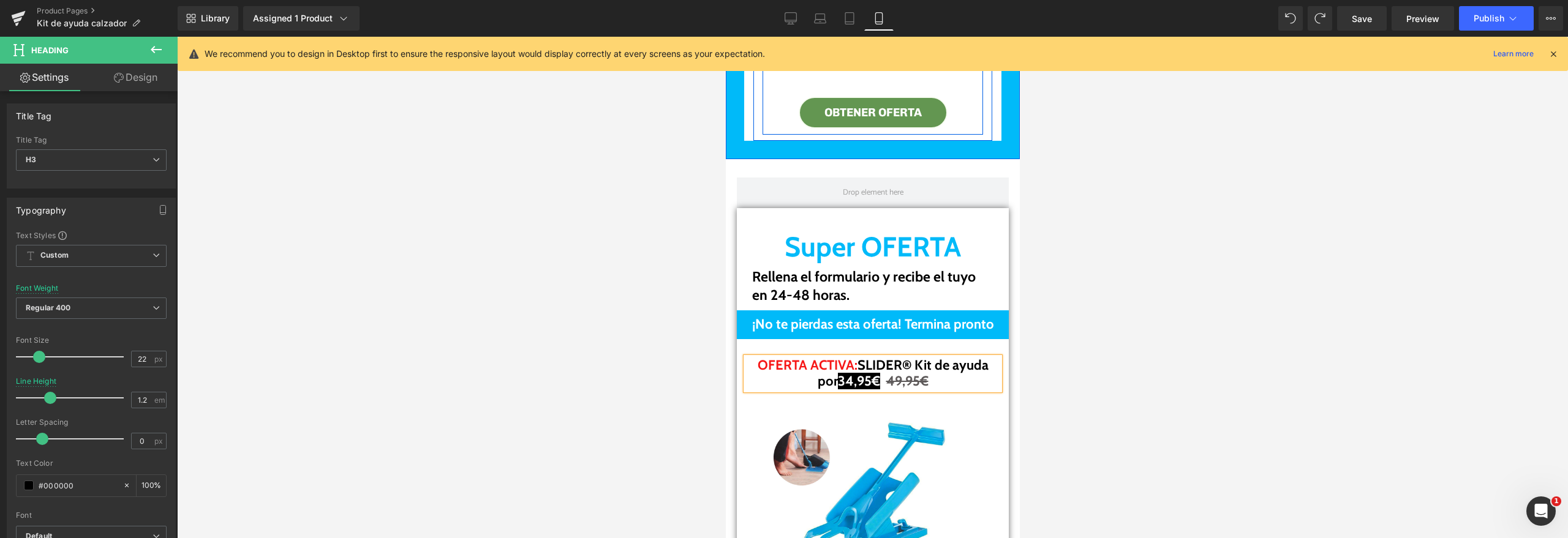
scroll to position [6234, 0]
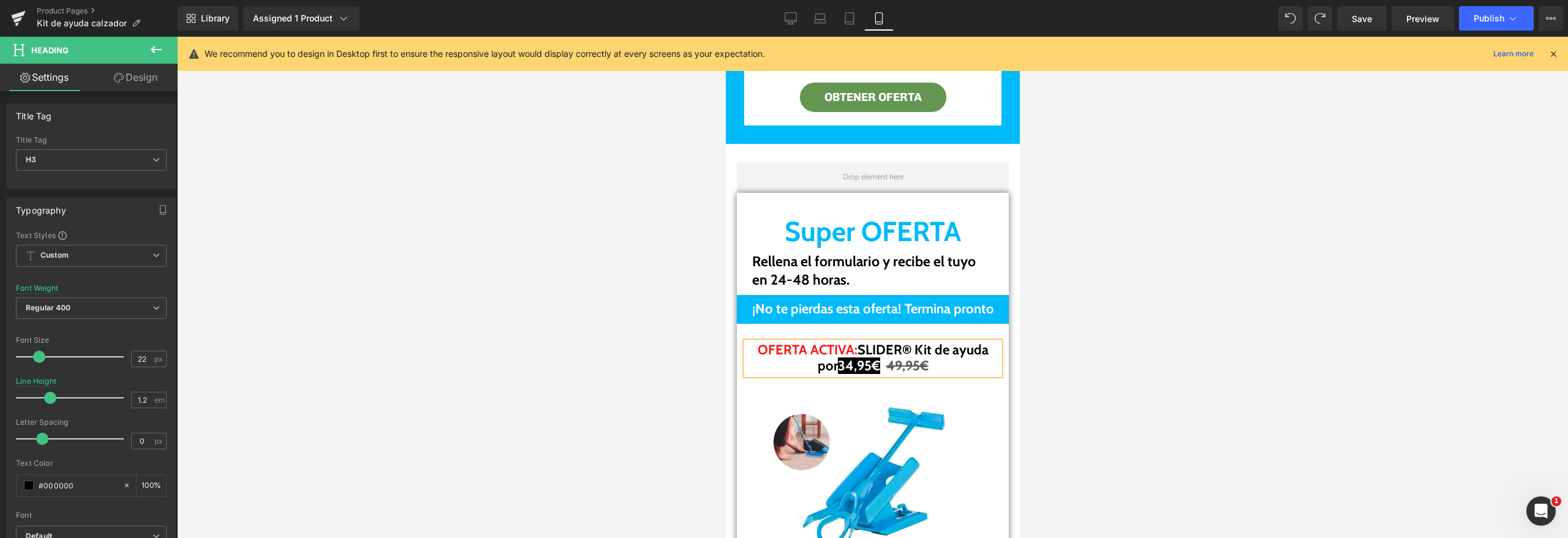
click at [870, 363] on span "34,95€" at bounding box center [858, 366] width 42 height 17
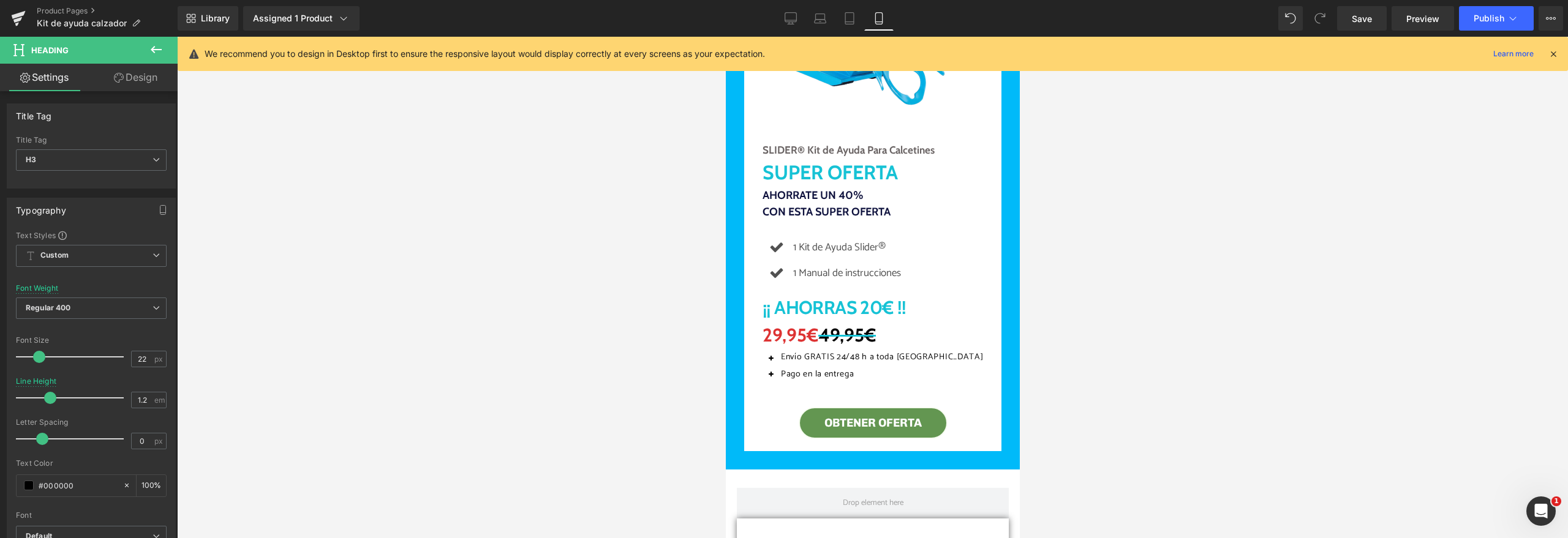
scroll to position [5754, 0]
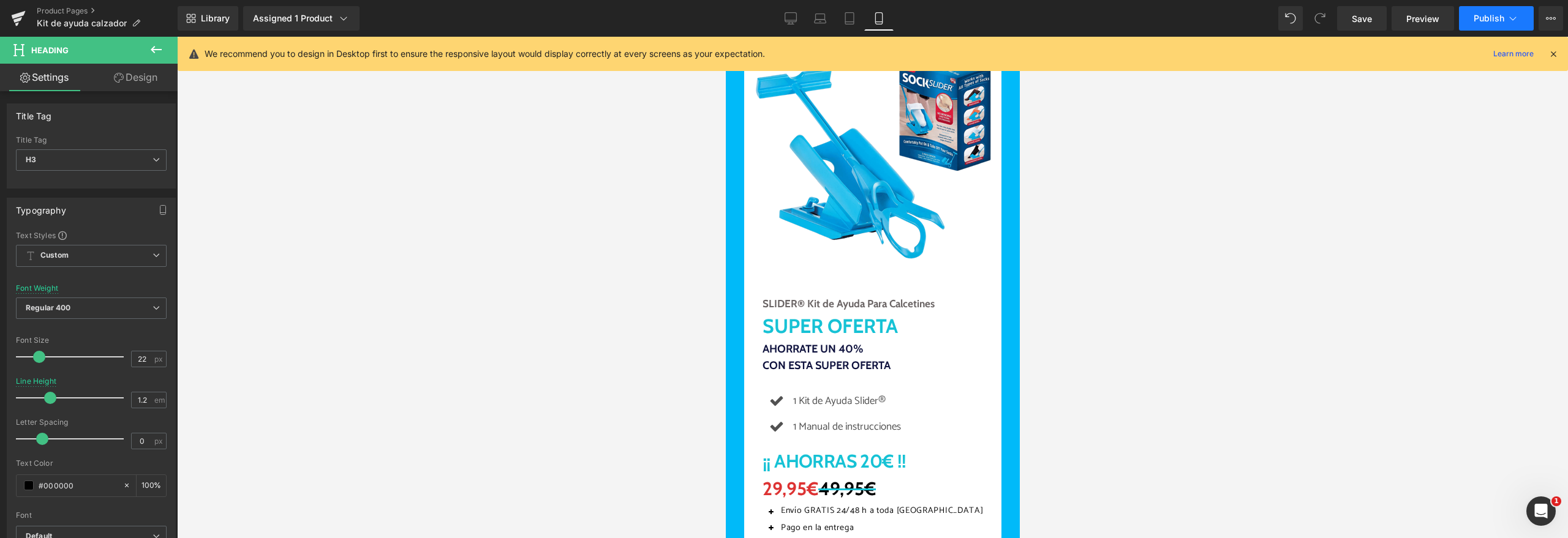
click at [1475, 17] on span "Publish" at bounding box center [1489, 18] width 31 height 10
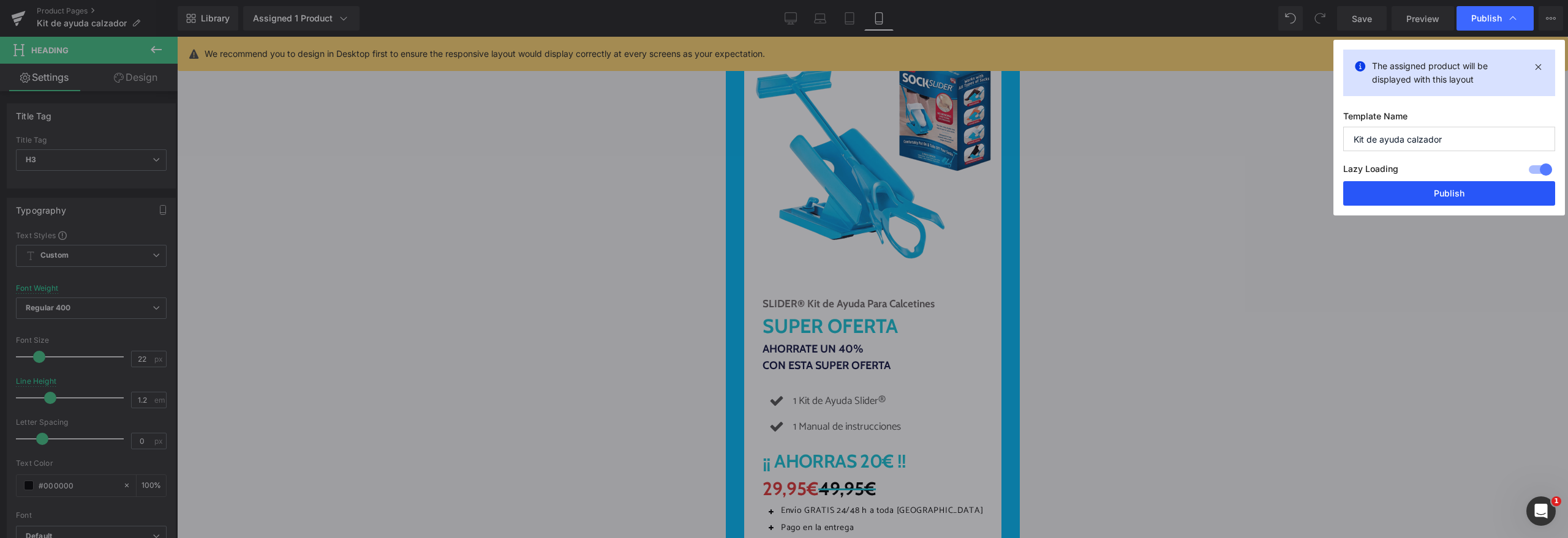
click at [1425, 201] on button "Publish" at bounding box center [1449, 193] width 212 height 24
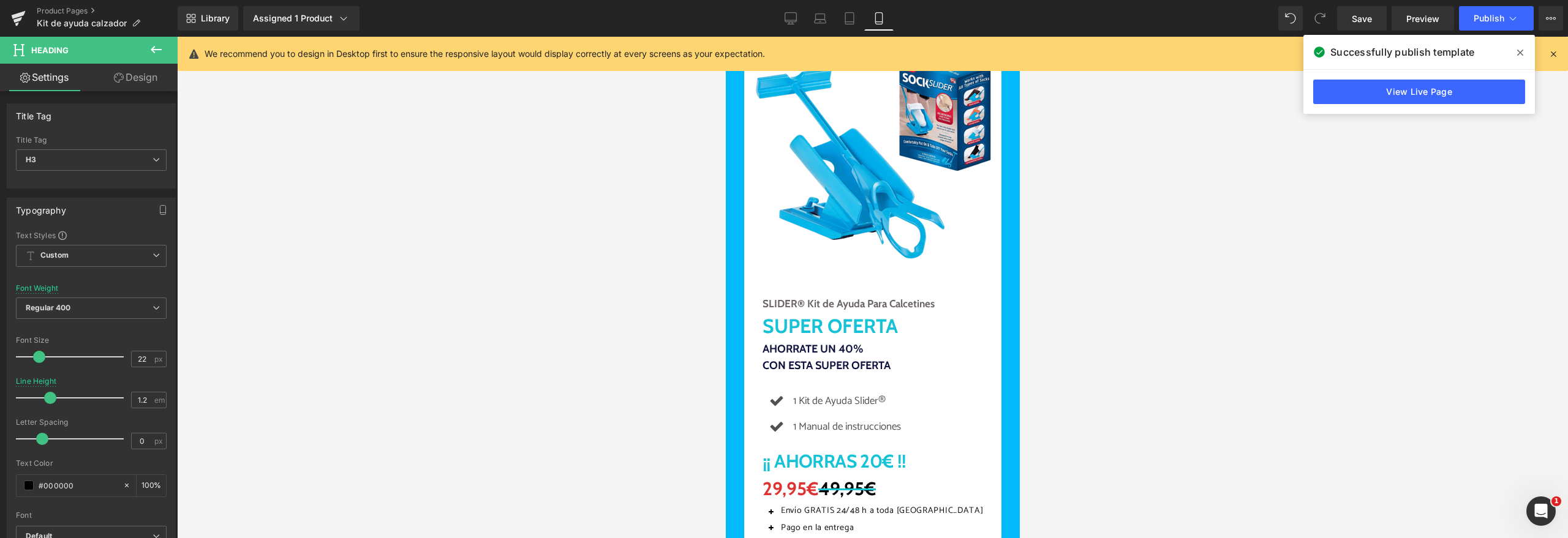
click at [1524, 54] on span at bounding box center [1520, 52] width 20 height 20
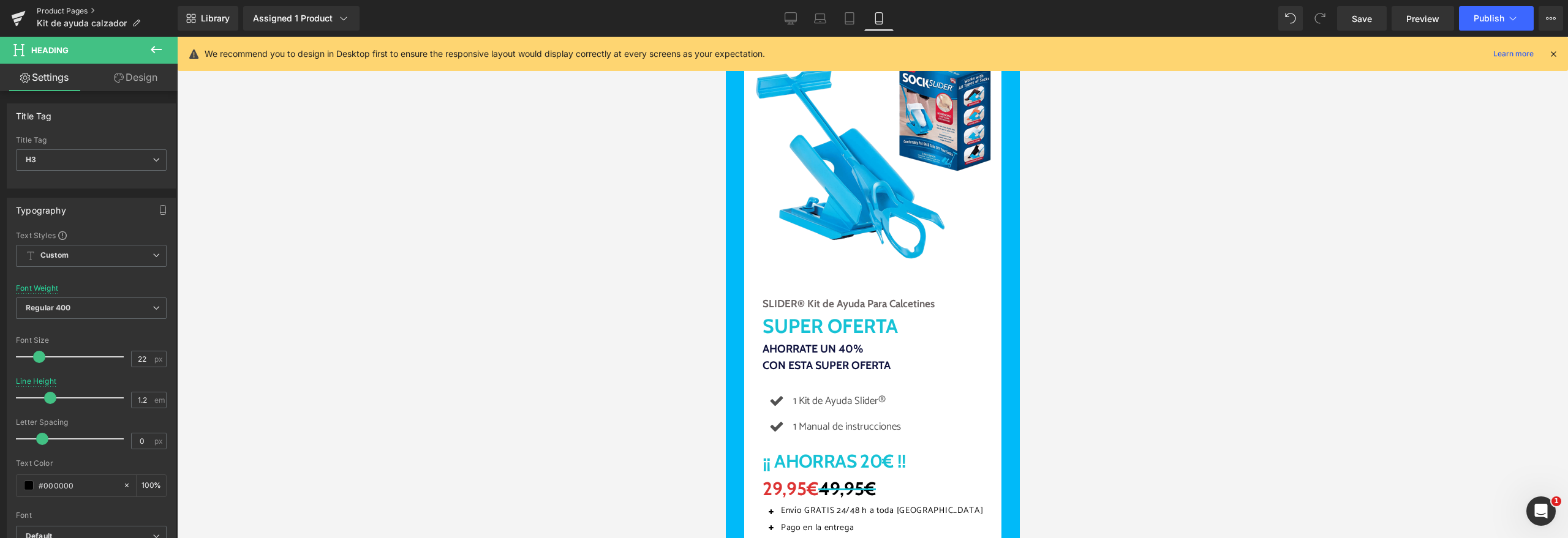
click at [53, 8] on link "Product Pages" at bounding box center [107, 11] width 141 height 10
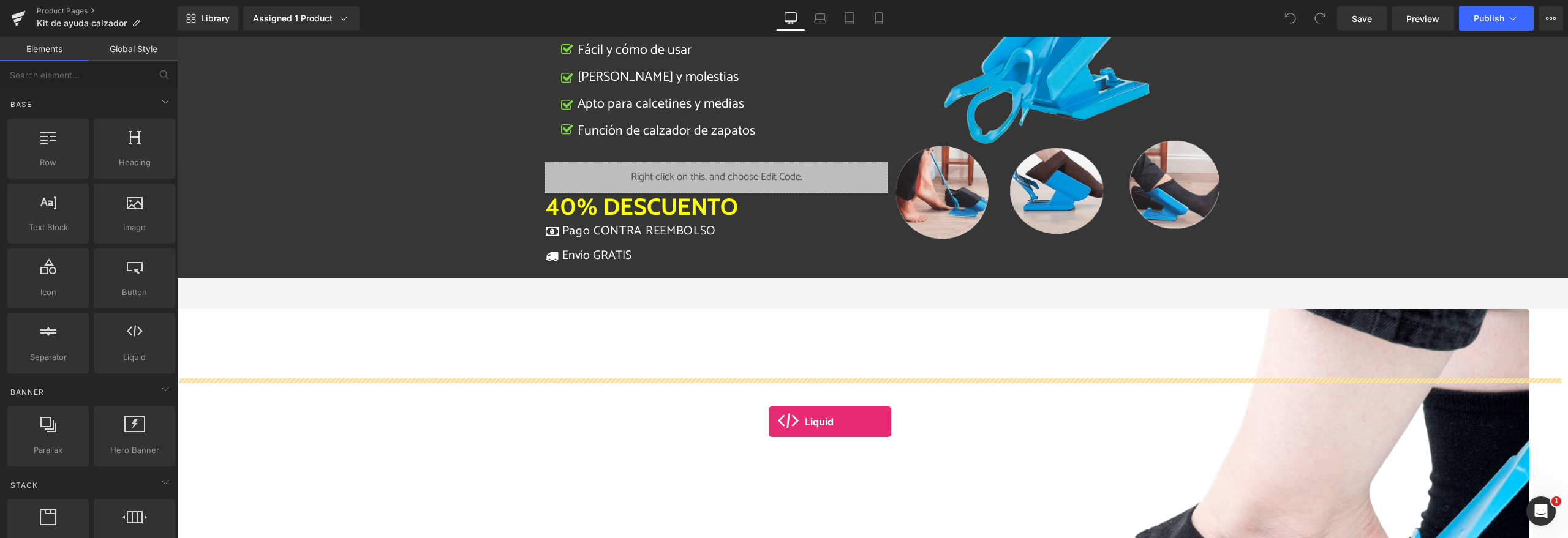
scroll to position [235, 0]
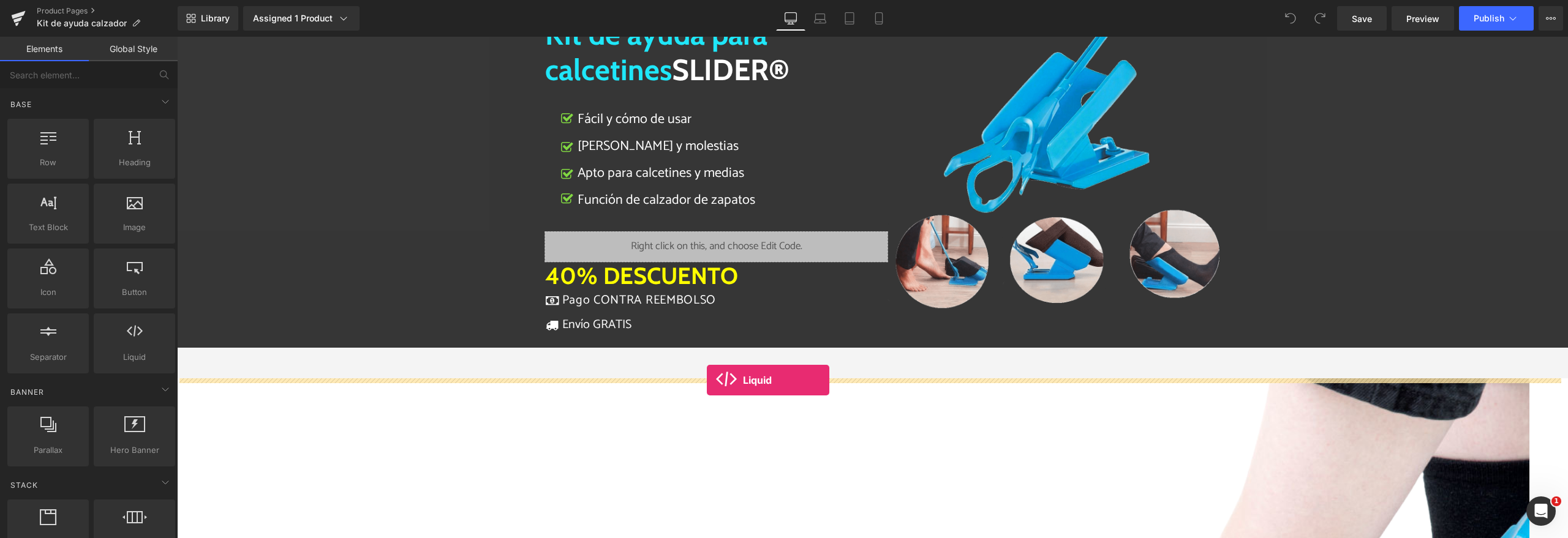
drag, startPoint x: 313, startPoint y: 380, endPoint x: 707, endPoint y: 380, distance: 394.0
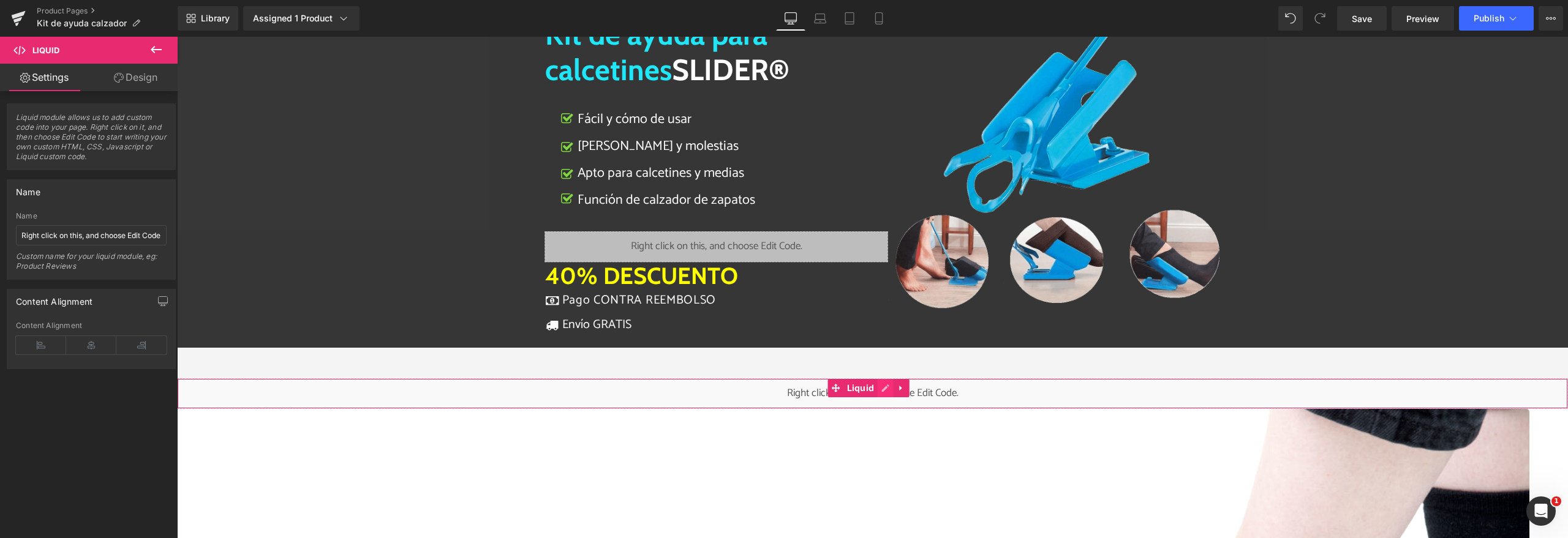
click at [886, 385] on div "Liquid" at bounding box center [872, 394] width 1391 height 31
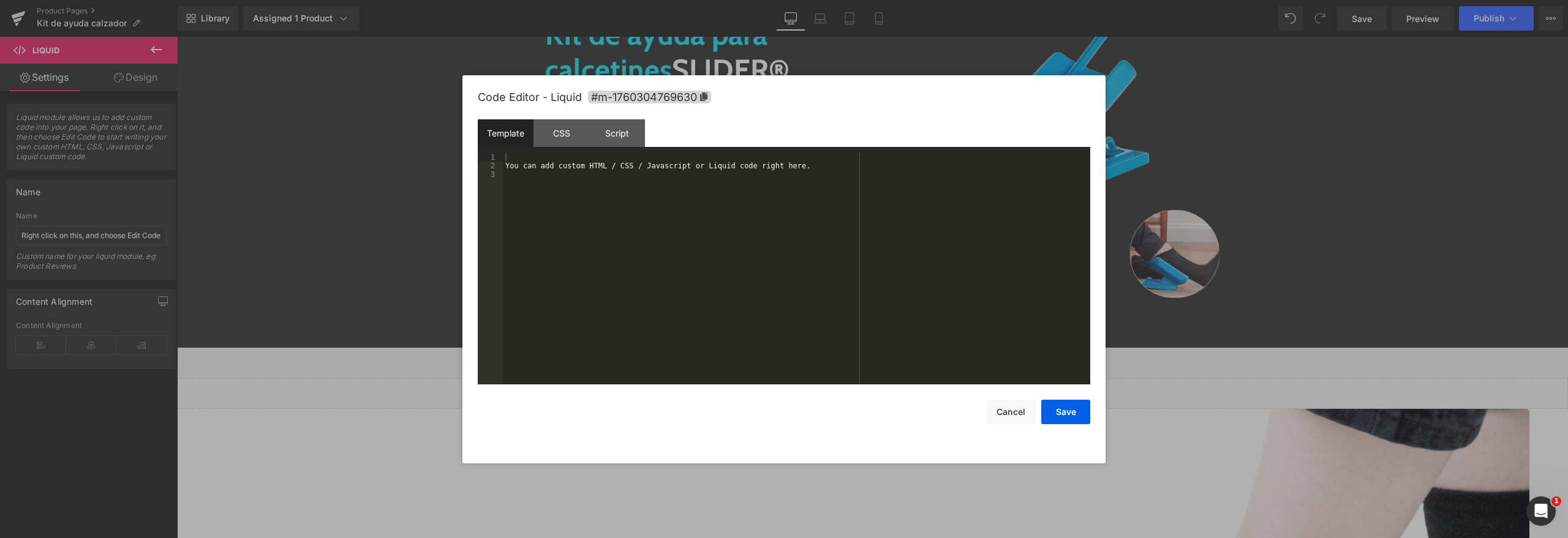
click at [567, 254] on div "You can add custom HTML / CSS / Javascript or Liquid code right here." at bounding box center [796, 277] width 587 height 249
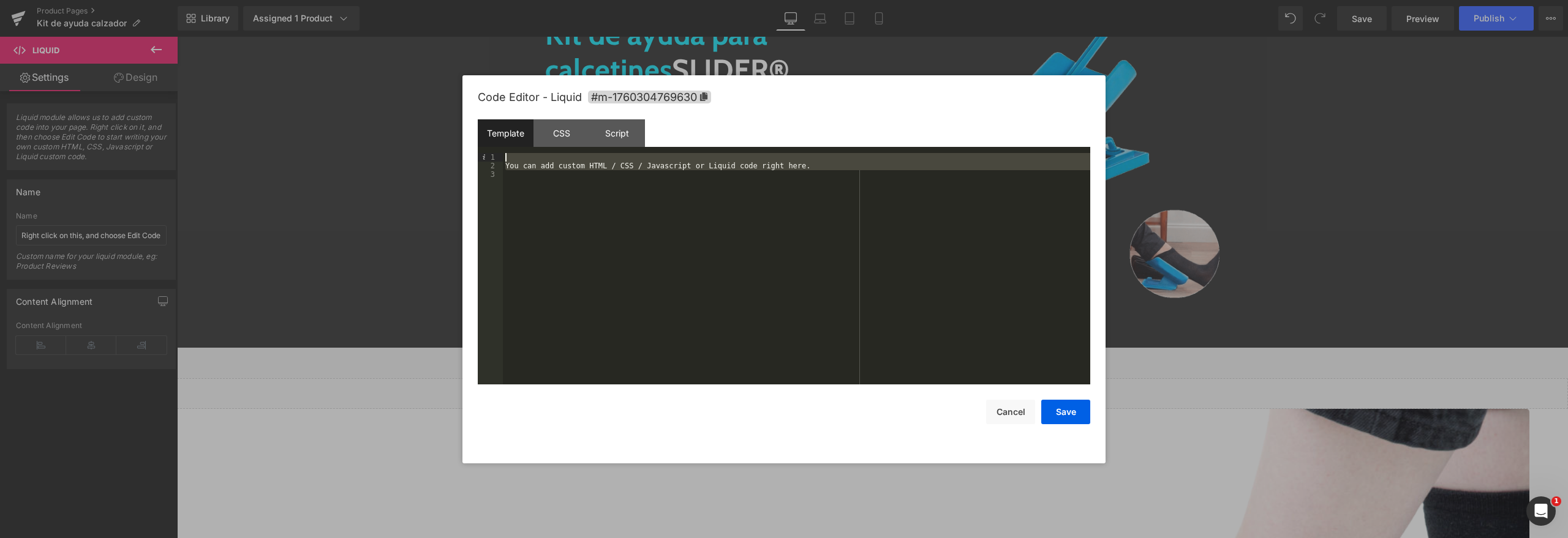
drag, startPoint x: 881, startPoint y: 248, endPoint x: 360, endPoint y: 100, distance: 541.6
click at [360, 100] on body "Liquid You are previewing how the will restyle your page. You can not edit Elem…" at bounding box center [784, 269] width 1568 height 538
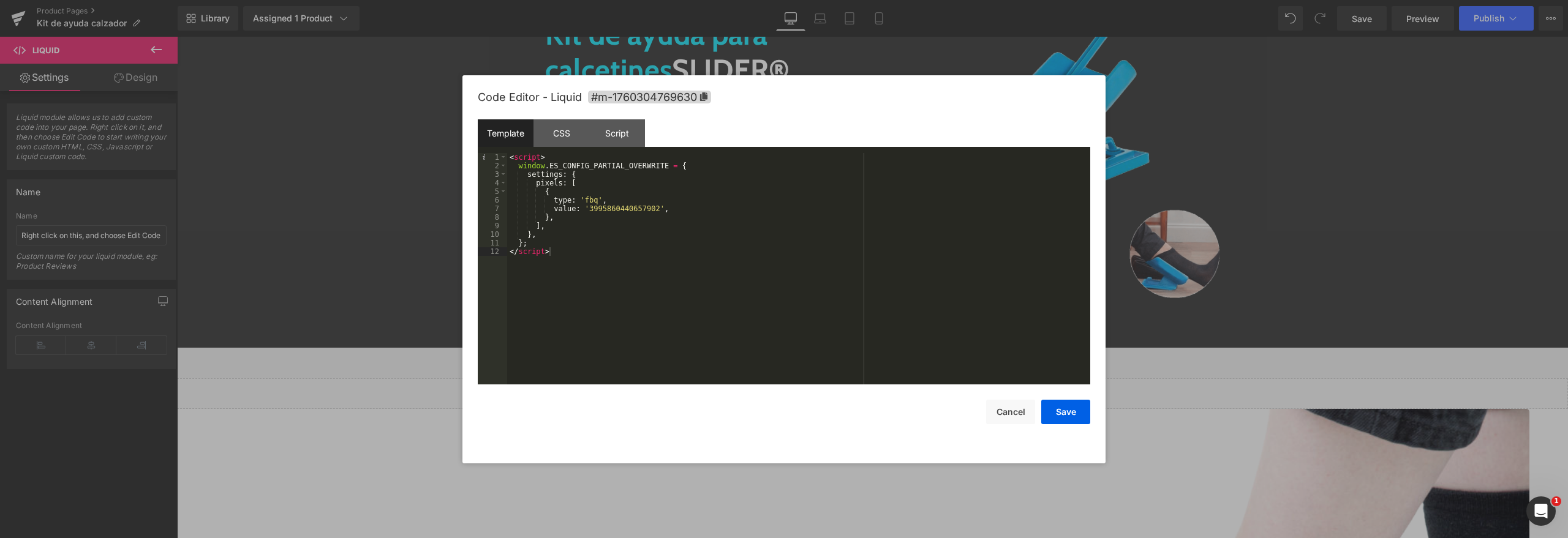
click at [601, 207] on div "< script > window . ES_CONFIG_PARTIAL_OVERWRITE = { settings : { pixels : [ { t…" at bounding box center [798, 277] width 583 height 249
click at [634, 210] on div "< script > window . ES_CONFIG_PARTIAL_OVERWRITE = { settings : { pixels : [ { t…" at bounding box center [798, 277] width 583 height 249
click at [626, 210] on div "< script > window . ES_CONFIG_PARTIAL_OVERWRITE = { settings : { pixels : [ { t…" at bounding box center [798, 277] width 583 height 249
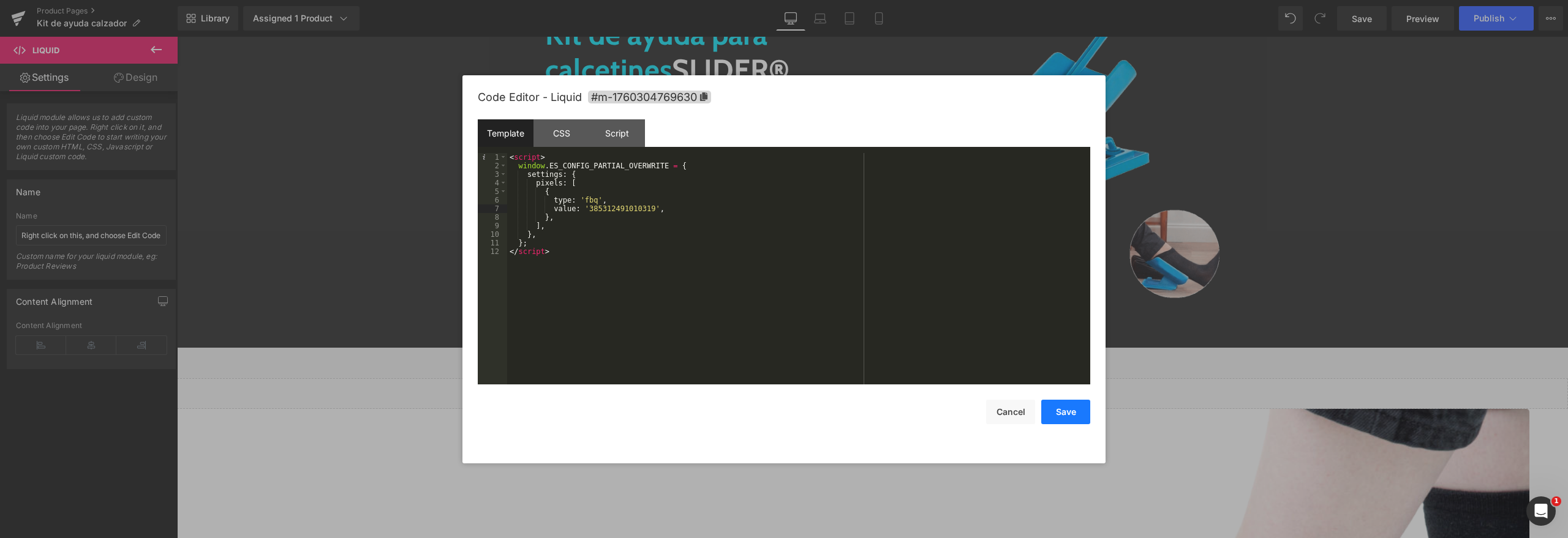
click at [1066, 409] on button "Save" at bounding box center [1066, 412] width 49 height 24
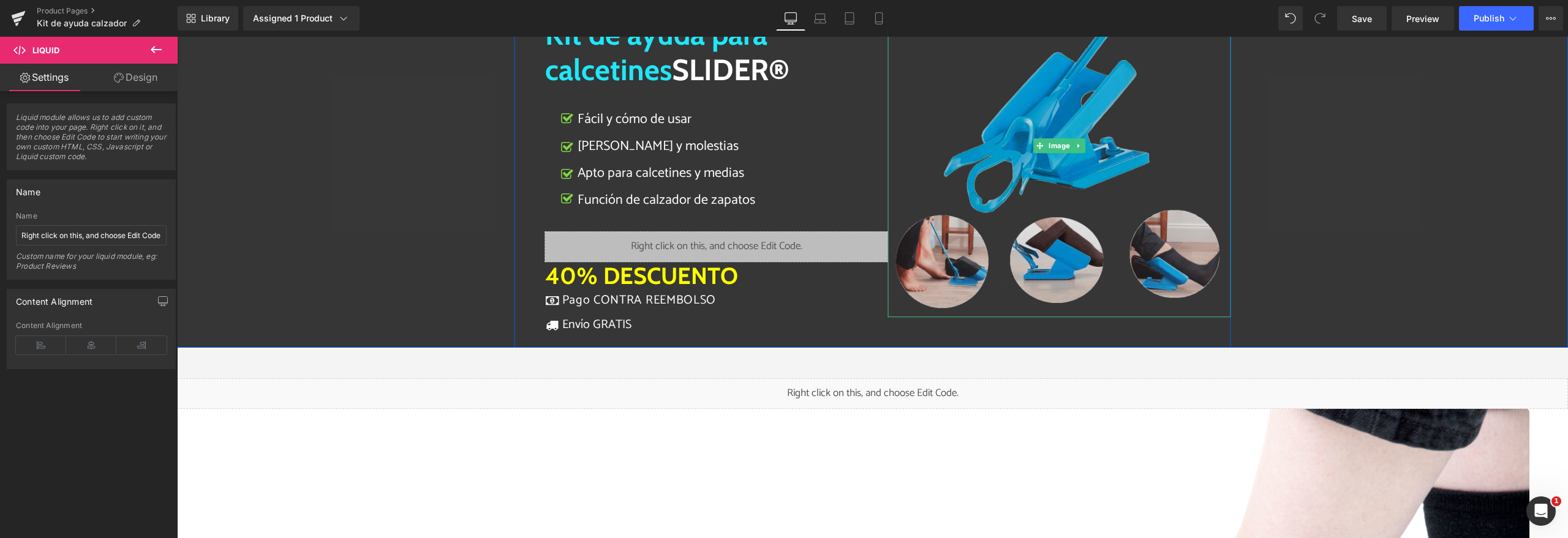
scroll to position [219, 0]
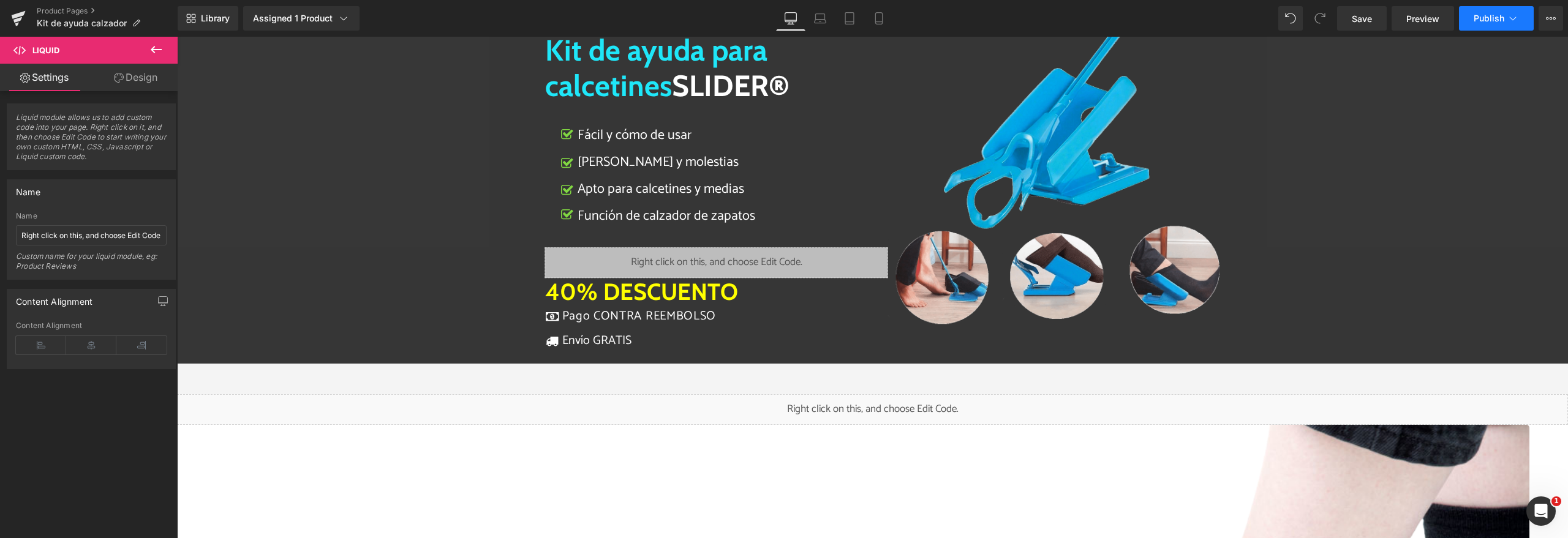
click at [1483, 15] on span "Publish" at bounding box center [1489, 18] width 31 height 10
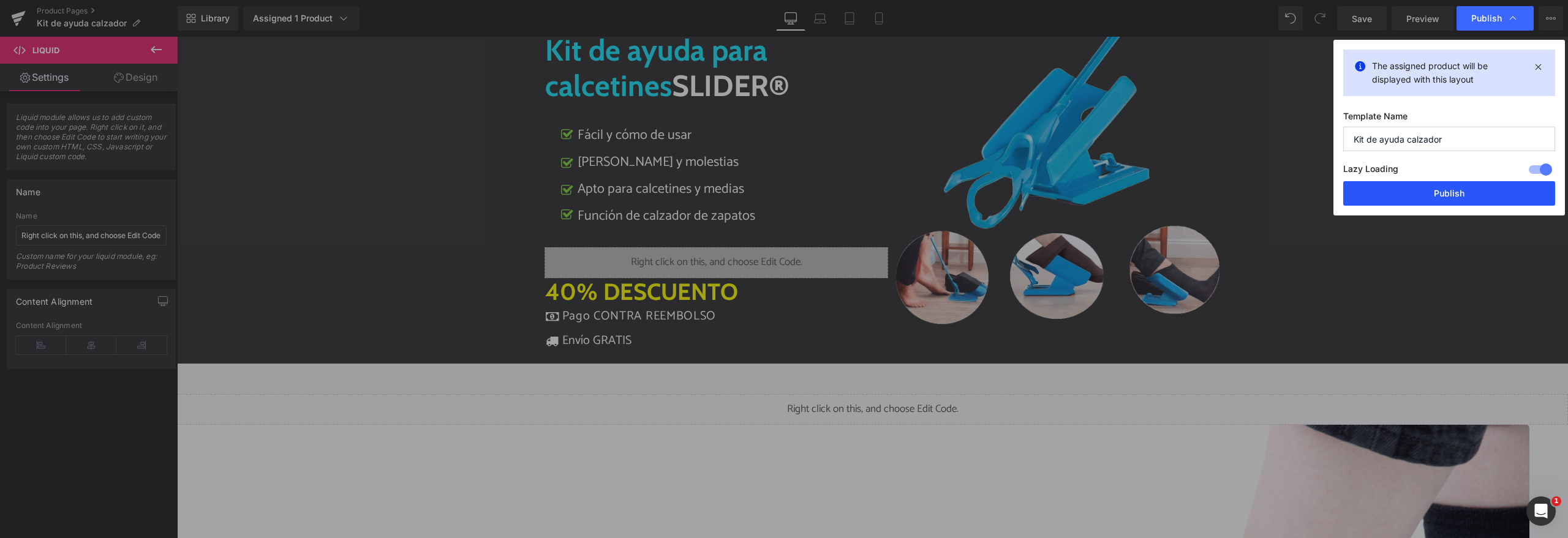
click at [1416, 191] on button "Publish" at bounding box center [1449, 193] width 212 height 24
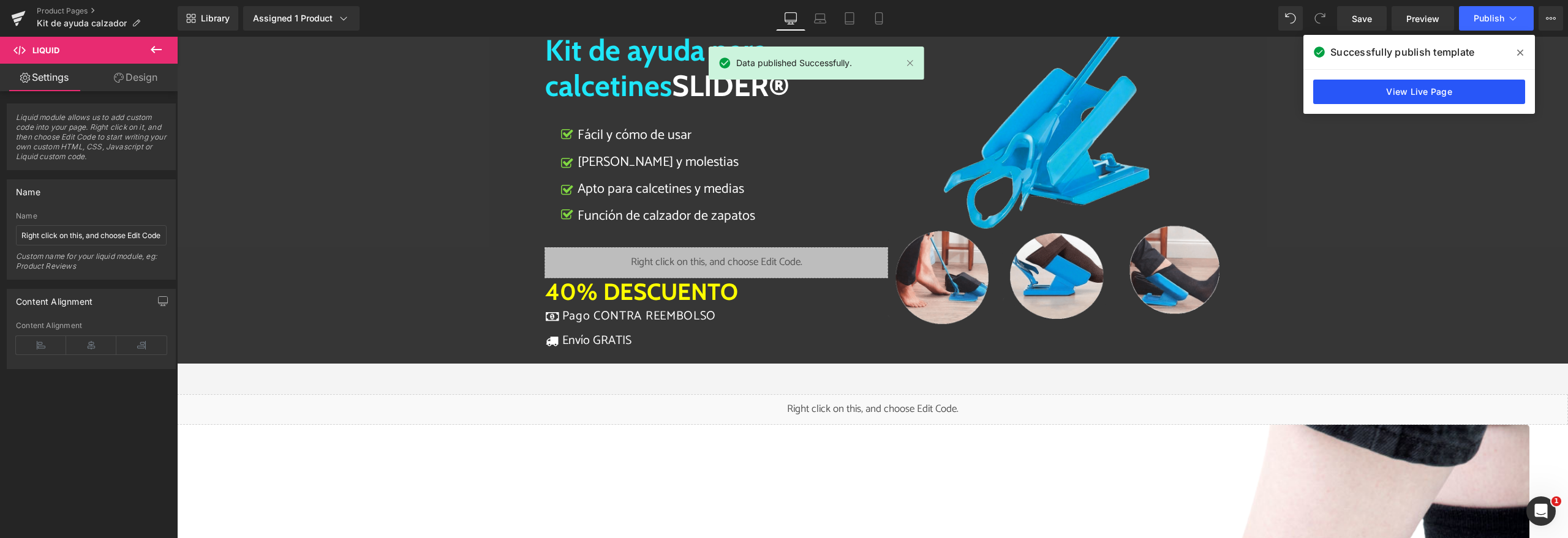
click at [1440, 88] on link "View Live Page" at bounding box center [1419, 92] width 212 height 24
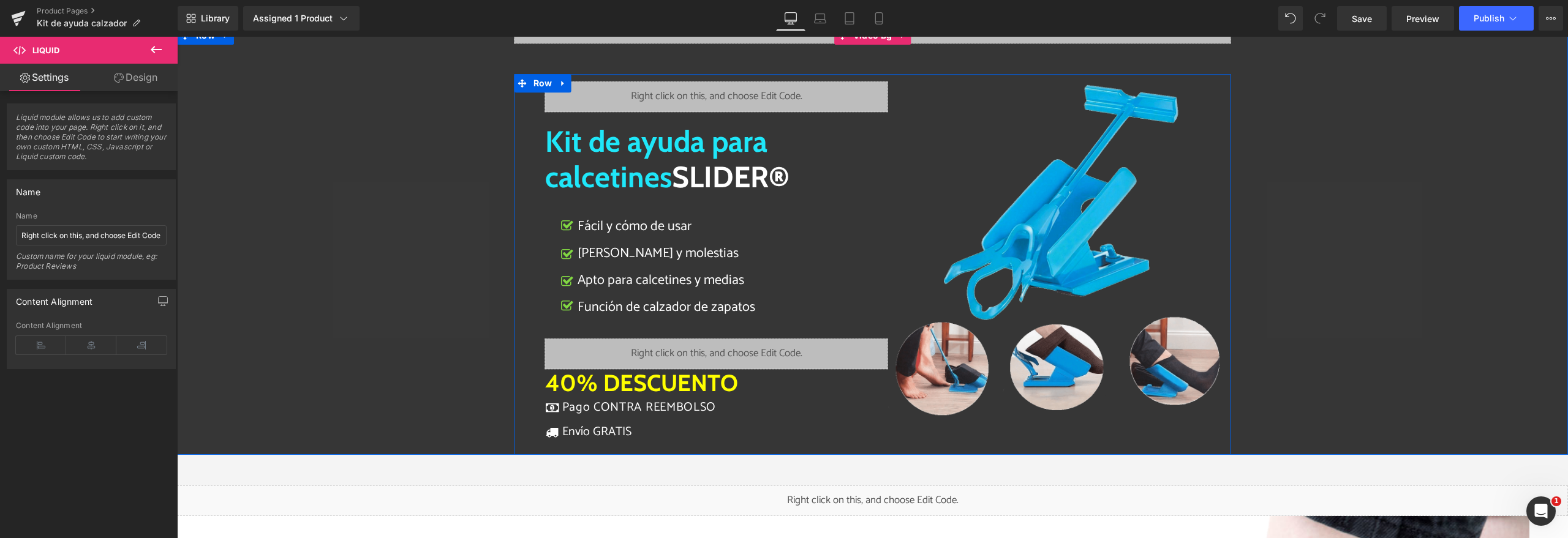
scroll to position [0, 0]
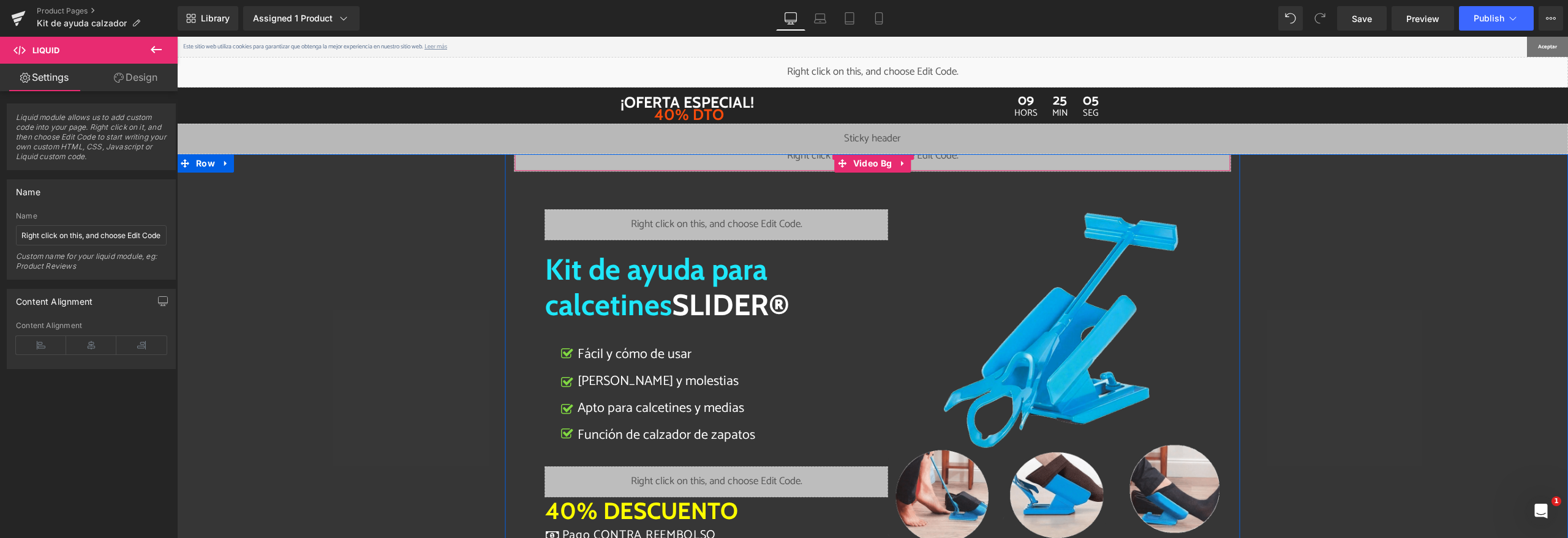
click at [756, 161] on div "Liquid" at bounding box center [873, 156] width 717 height 31
click at [985, 161] on div "Liquid" at bounding box center [873, 156] width 717 height 31
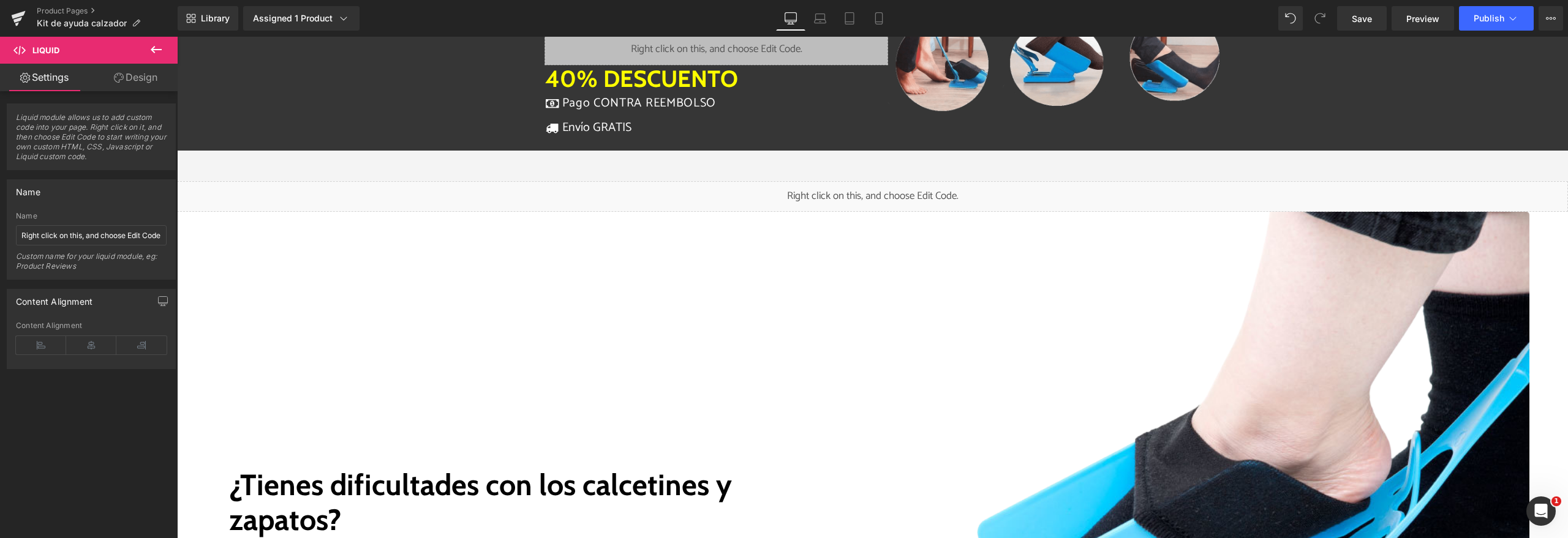
scroll to position [441, 0]
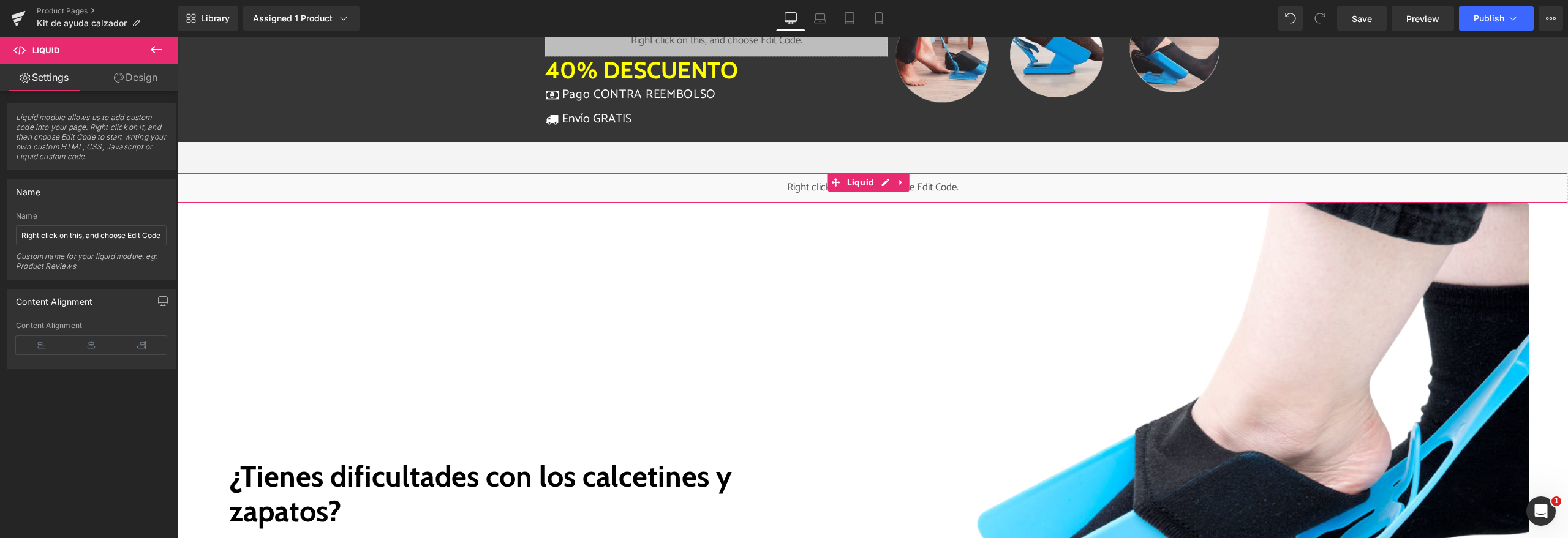
click at [869, 193] on div "Liquid" at bounding box center [872, 188] width 1391 height 31
click at [884, 182] on div "Liquid" at bounding box center [872, 188] width 1391 height 31
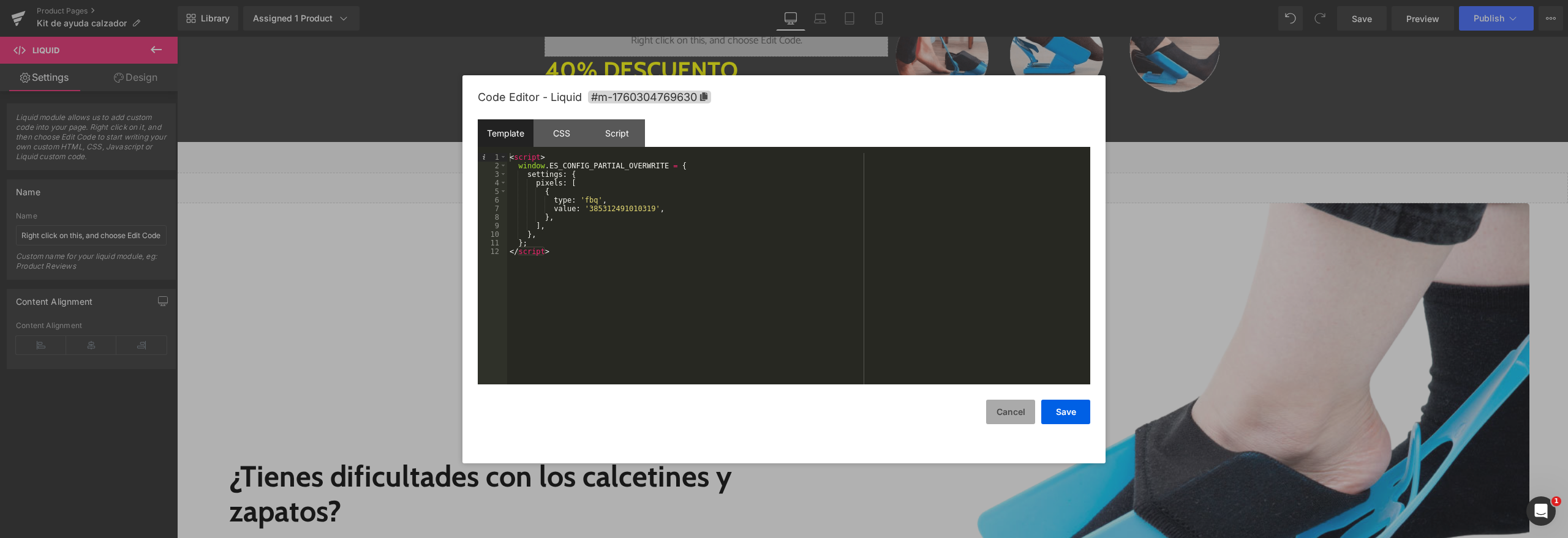
click at [999, 404] on button "Cancel" at bounding box center [1010, 412] width 49 height 24
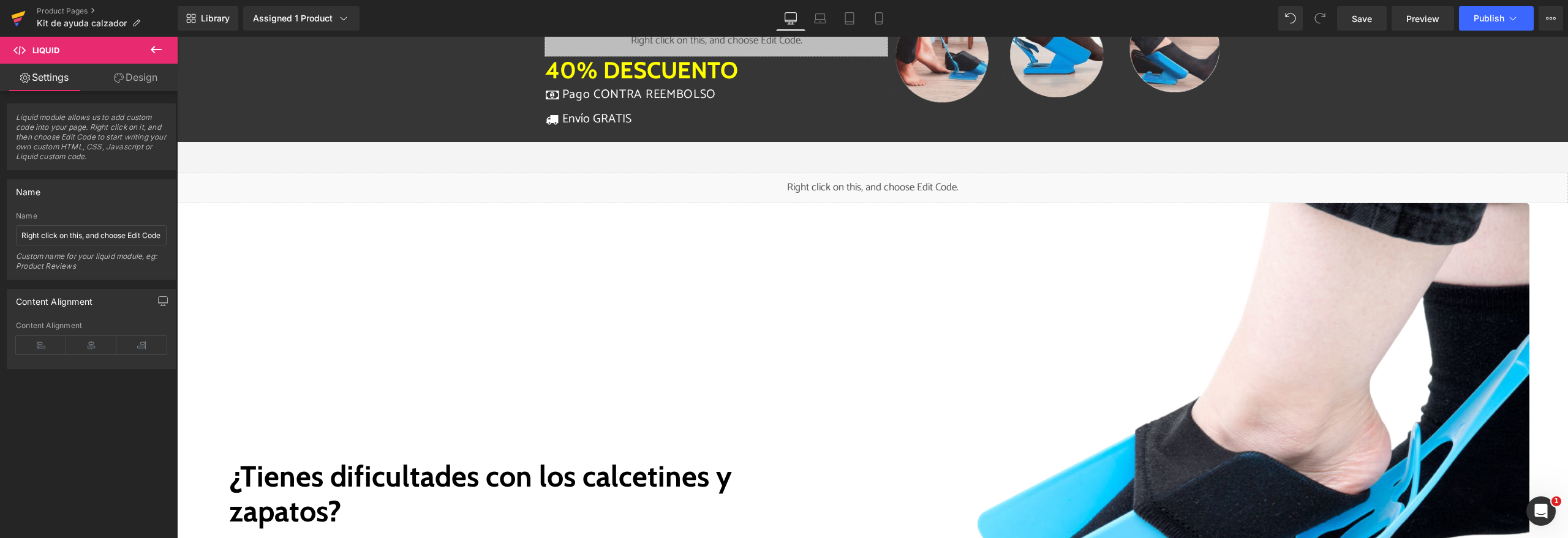
click at [3, 20] on link at bounding box center [18, 18] width 37 height 37
